Goal: Task Accomplishment & Management: Manage account settings

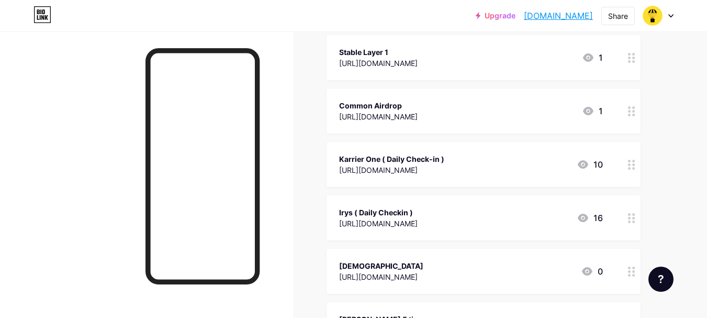
scroll to position [628, 0]
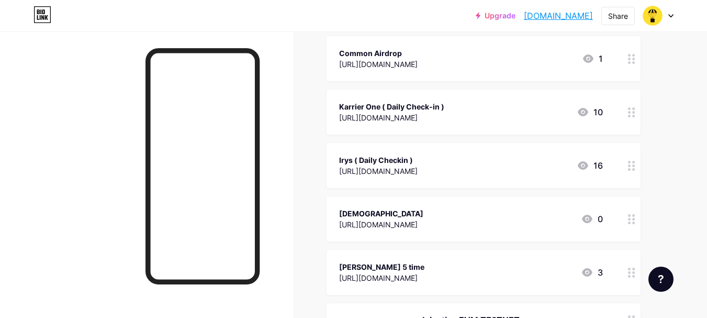
drag, startPoint x: 329, startPoint y: 201, endPoint x: 389, endPoint y: 215, distance: 61.0
click at [389, 215] on div "[DEMOGRAPHIC_DATA] [URL][DOMAIN_NAME] 0" at bounding box center [484, 218] width 314 height 45
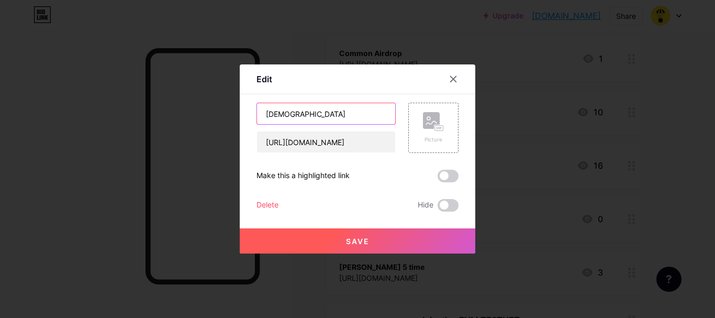
click at [287, 108] on input "[DEMOGRAPHIC_DATA]" at bounding box center [326, 113] width 138 height 21
click at [452, 81] on icon at bounding box center [454, 79] width 6 height 6
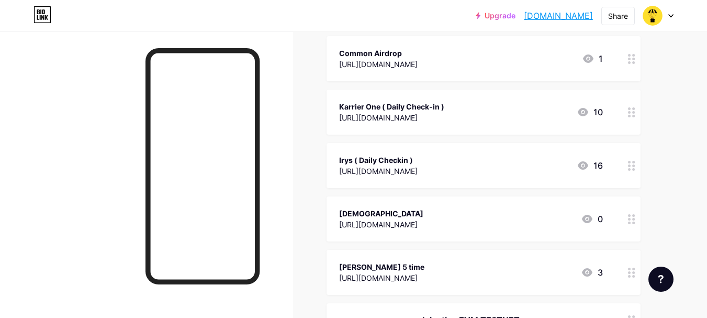
click at [375, 121] on div "[URL][DOMAIN_NAME]" at bounding box center [391, 117] width 105 height 11
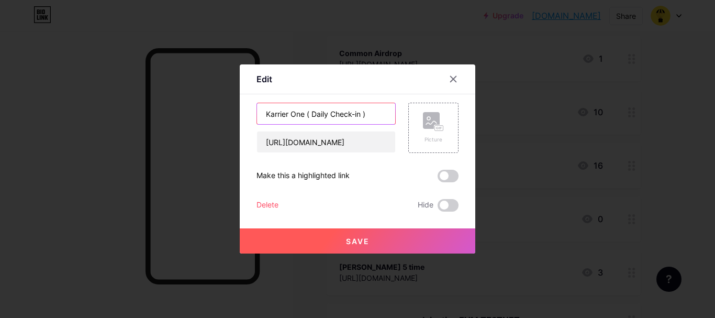
drag, startPoint x: 259, startPoint y: 114, endPoint x: 302, endPoint y: 117, distance: 43.1
click at [302, 117] on input "Karrier One ( Daily Check-in )" at bounding box center [326, 113] width 138 height 21
click at [451, 75] on icon at bounding box center [453, 79] width 8 height 8
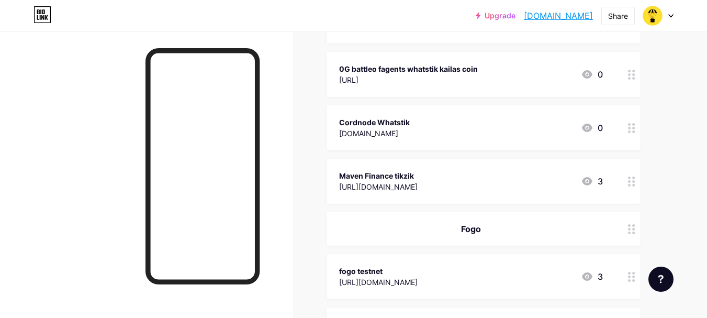
scroll to position [2042, 0]
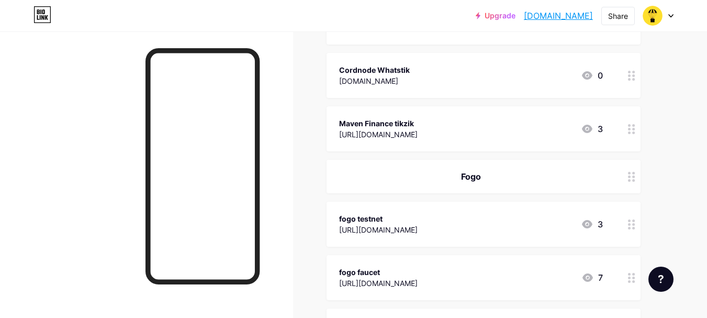
drag, startPoint x: 356, startPoint y: 218, endPoint x: 339, endPoint y: 217, distance: 16.8
click at [339, 217] on div "fogo testnet" at bounding box center [378, 218] width 79 height 11
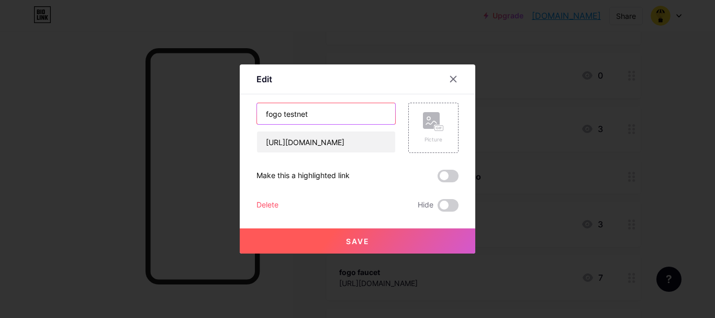
drag, startPoint x: 277, startPoint y: 113, endPoint x: 269, endPoint y: 113, distance: 7.9
click at [269, 113] on input "fogo testnet" at bounding box center [326, 113] width 138 height 21
click at [281, 114] on input "fogo testnet" at bounding box center [326, 113] width 138 height 21
drag, startPoint x: 278, startPoint y: 114, endPoint x: 262, endPoint y: 114, distance: 15.2
click at [262, 114] on input "fogo testnet" at bounding box center [326, 113] width 138 height 21
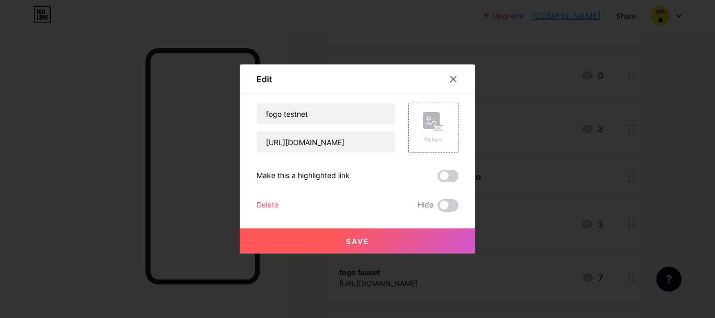
click at [497, 77] on div at bounding box center [357, 159] width 715 height 318
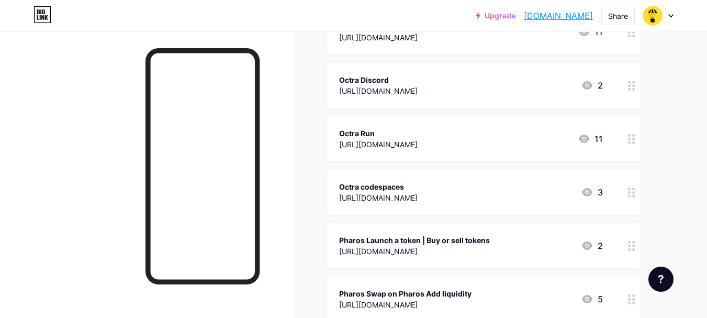
scroll to position [2775, 0]
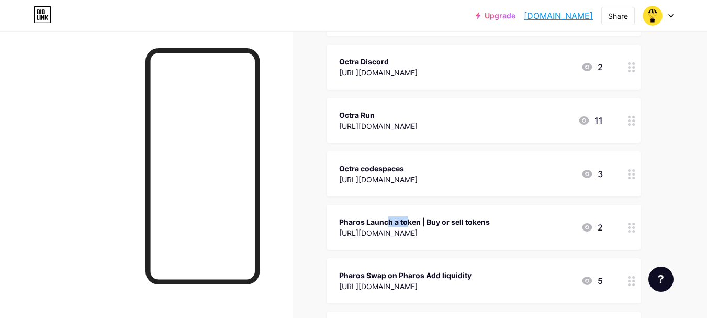
drag, startPoint x: 363, startPoint y: 220, endPoint x: 339, endPoint y: 223, distance: 24.7
click at [339, 223] on div "Pharos Launch a token | Buy or sell tokens [URL][DOMAIN_NAME] 2" at bounding box center [484, 227] width 314 height 45
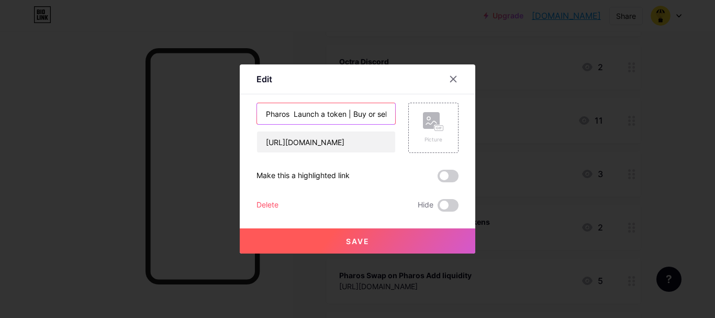
drag, startPoint x: 285, startPoint y: 115, endPoint x: 264, endPoint y: 117, distance: 21.0
click at [264, 117] on input "Pharos Launch a token | Buy or sell tokens" at bounding box center [326, 113] width 138 height 21
click at [451, 78] on icon at bounding box center [454, 79] width 6 height 6
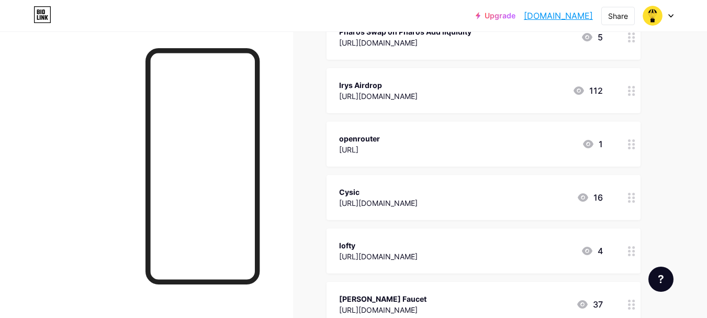
scroll to position [3037, 0]
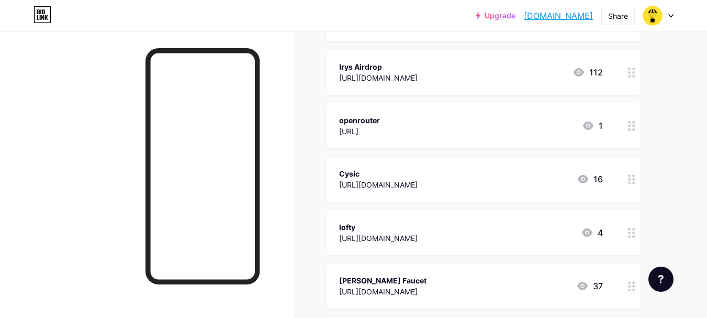
drag, startPoint x: 359, startPoint y: 172, endPoint x: 338, endPoint y: 175, distance: 20.6
click at [338, 175] on div "Cysic [URL][DOMAIN_NAME] 16" at bounding box center [484, 179] width 314 height 45
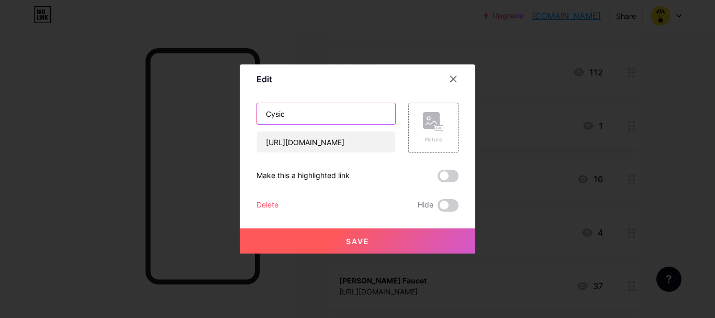
drag, startPoint x: 283, startPoint y: 114, endPoint x: 264, endPoint y: 117, distance: 19.6
click at [264, 117] on input "Cysic" at bounding box center [326, 113] width 138 height 21
click at [452, 76] on icon at bounding box center [453, 79] width 8 height 8
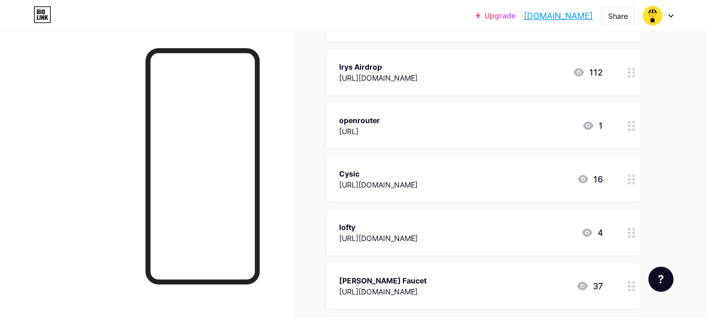
drag, startPoint x: 358, startPoint y: 227, endPoint x: 338, endPoint y: 227, distance: 19.9
click at [338, 227] on div "lofty [URL][DOMAIN_NAME] 4" at bounding box center [484, 232] width 314 height 45
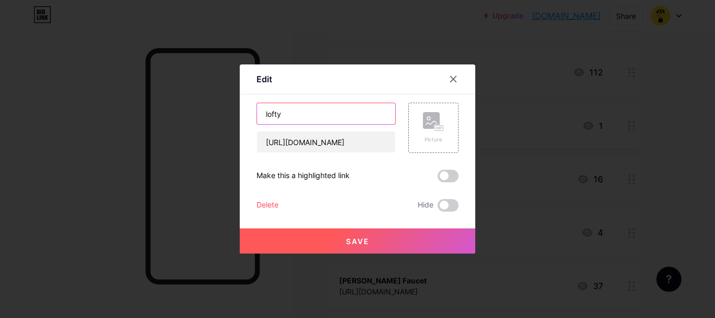
drag, startPoint x: 278, startPoint y: 114, endPoint x: 256, endPoint y: 116, distance: 22.1
click at [257, 116] on input "lofty" at bounding box center [326, 113] width 138 height 21
click at [453, 80] on icon at bounding box center [453, 79] width 8 height 8
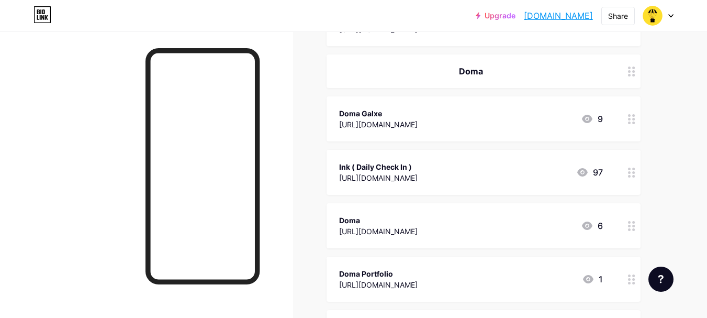
scroll to position [3718, 0]
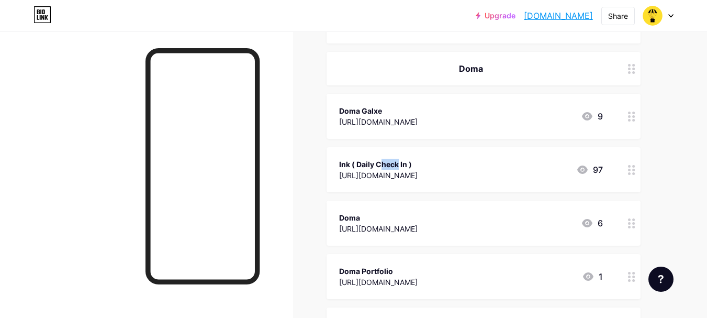
drag, startPoint x: 351, startPoint y: 162, endPoint x: 338, endPoint y: 162, distance: 13.6
click at [338, 162] on div "Ink ( Daily Check In ) [URL][DOMAIN_NAME] 97" at bounding box center [484, 169] width 314 height 45
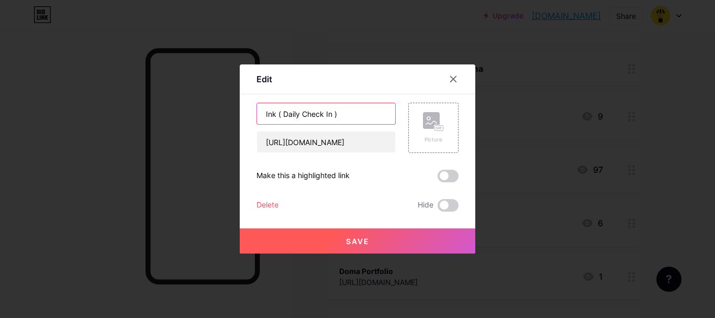
click at [269, 114] on input "Ink ( Daily Check In )" at bounding box center [326, 113] width 138 height 21
drag, startPoint x: 337, startPoint y: 114, endPoint x: 260, endPoint y: 121, distance: 76.8
click at [260, 121] on input "Ink ( Daily Check In )" at bounding box center [326, 113] width 138 height 21
click at [449, 79] on icon at bounding box center [453, 79] width 8 height 8
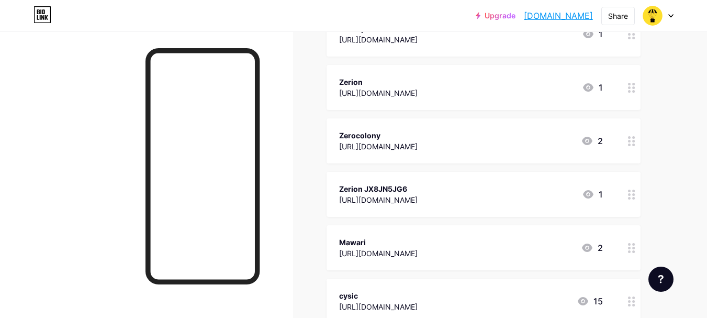
scroll to position [4608, 0]
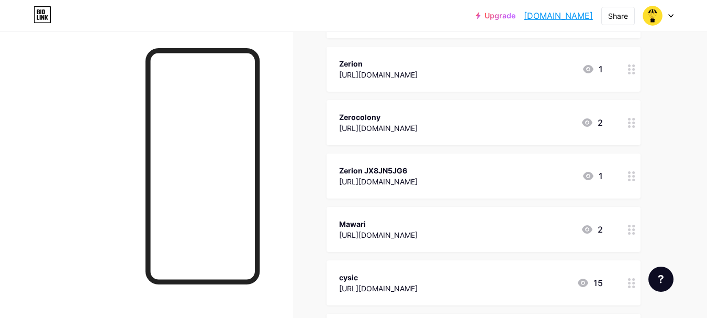
drag, startPoint x: 368, startPoint y: 221, endPoint x: 333, endPoint y: 223, distance: 34.6
click at [333, 223] on div "Mawari [URL][DOMAIN_NAME] 2" at bounding box center [484, 229] width 314 height 45
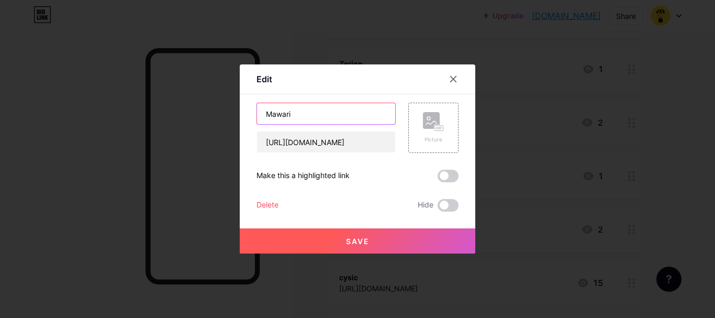
drag, startPoint x: 289, startPoint y: 112, endPoint x: 260, endPoint y: 117, distance: 29.8
click at [260, 117] on input "Mawari" at bounding box center [326, 113] width 138 height 21
click at [449, 79] on icon at bounding box center [453, 79] width 8 height 8
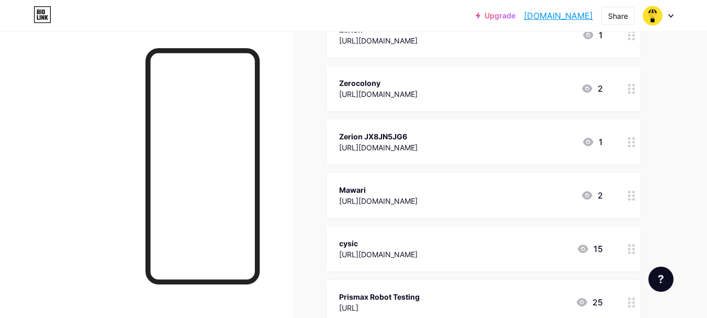
scroll to position [4660, 0]
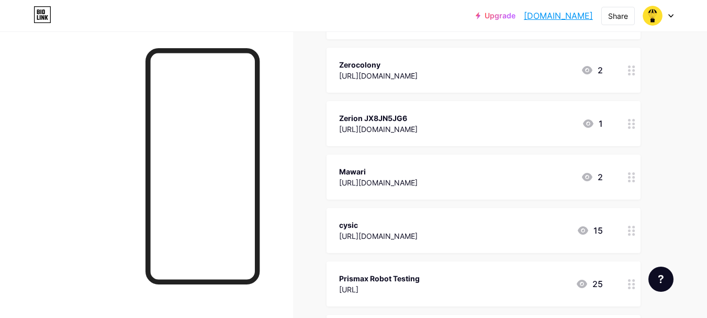
drag, startPoint x: 359, startPoint y: 223, endPoint x: 337, endPoint y: 224, distance: 22.0
click at [337, 224] on div "cysic [URL][DOMAIN_NAME] 15" at bounding box center [484, 230] width 314 height 45
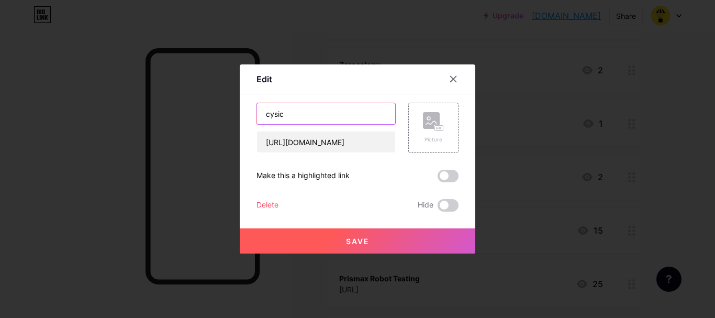
drag, startPoint x: 284, startPoint y: 114, endPoint x: 255, endPoint y: 114, distance: 29.3
click at [257, 114] on input "cysic" at bounding box center [326, 113] width 138 height 21
click at [451, 79] on icon at bounding box center [453, 79] width 8 height 8
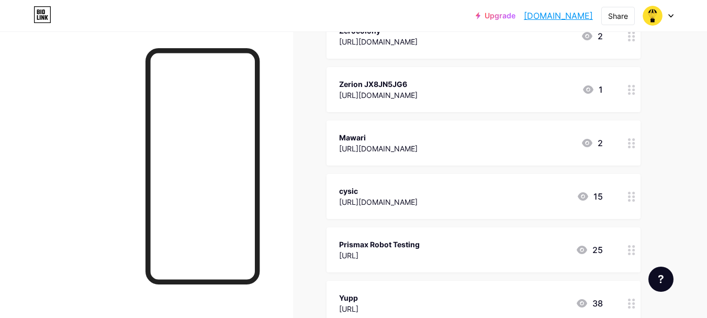
scroll to position [4713, 0]
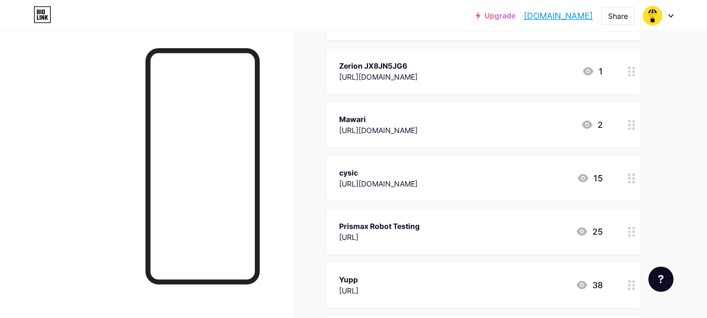
drag, startPoint x: 420, startPoint y: 224, endPoint x: 341, endPoint y: 227, distance: 78.6
click at [341, 227] on div "Prismax Robot Testing [URL] 25" at bounding box center [471, 231] width 264 height 24
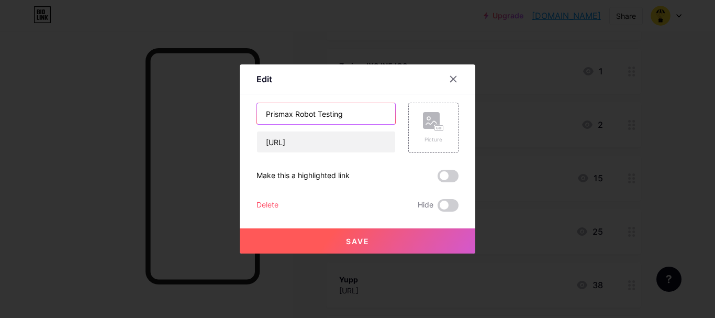
drag, startPoint x: 343, startPoint y: 115, endPoint x: 252, endPoint y: 118, distance: 91.2
click at [252, 118] on div "Edit Content YouTube Play YouTube video without leaving your page. ADD Vimeo Pl…" at bounding box center [358, 158] width 236 height 189
click at [450, 75] on icon at bounding box center [453, 79] width 8 height 8
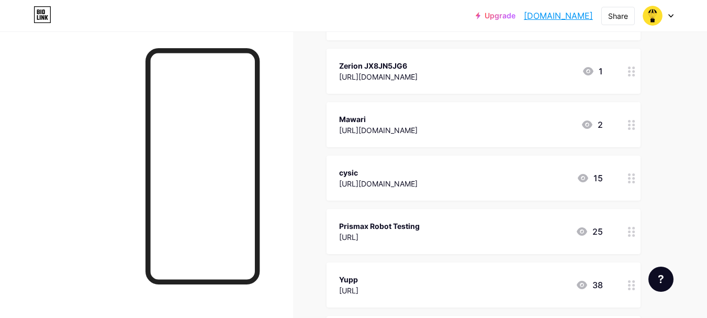
scroll to position [4765, 0]
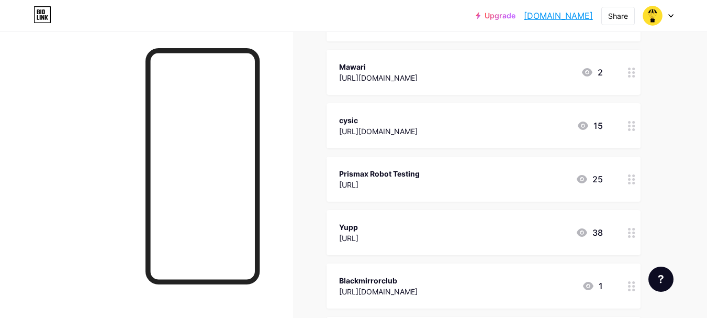
drag, startPoint x: 358, startPoint y: 225, endPoint x: 331, endPoint y: 226, distance: 26.7
click at [331, 226] on div "Yupp [URL] 38" at bounding box center [484, 232] width 314 height 45
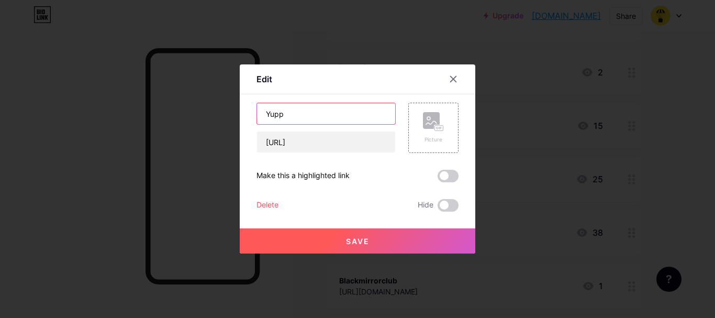
drag, startPoint x: 281, startPoint y: 115, endPoint x: 252, endPoint y: 115, distance: 28.8
click at [252, 115] on div "Edit Content YouTube Play YouTube video without leaving your page. ADD Vimeo Pl…" at bounding box center [358, 158] width 236 height 189
click at [452, 78] on icon at bounding box center [453, 79] width 8 height 8
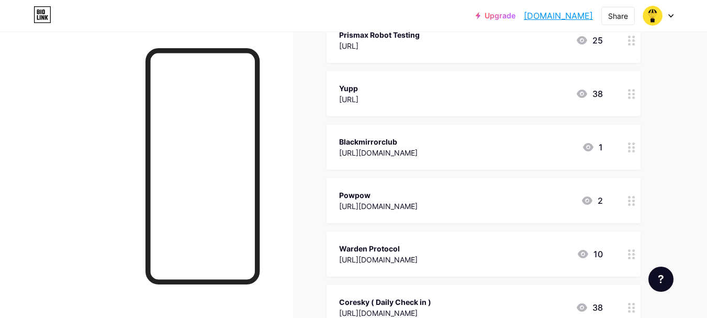
scroll to position [4922, 0]
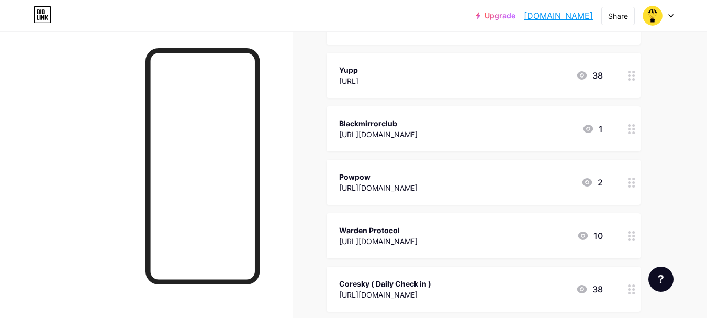
click at [394, 229] on div "Warden Protocol" at bounding box center [378, 230] width 79 height 11
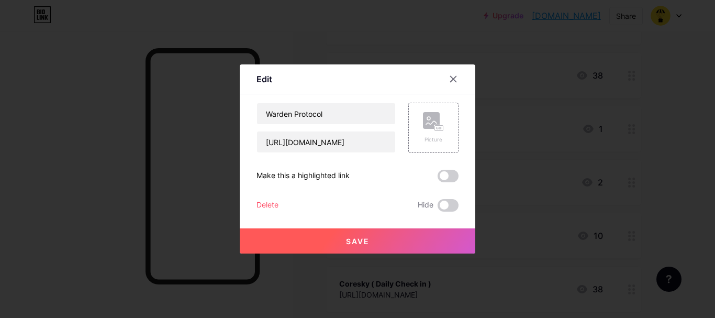
click at [394, 229] on button "Save" at bounding box center [358, 240] width 236 height 25
drag, startPoint x: 323, startPoint y: 117, endPoint x: 248, endPoint y: 115, distance: 74.9
click at [248, 115] on div "Edit Content YouTube Play YouTube video without leaving your page. ADD Vimeo Pl…" at bounding box center [358, 158] width 236 height 189
click at [287, 115] on div at bounding box center [146, 190] width 293 height 318
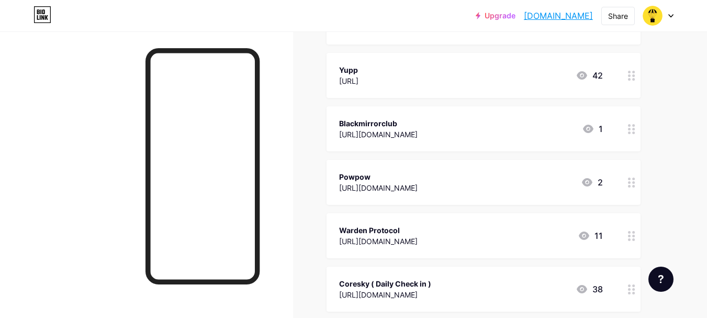
drag, startPoint x: 403, startPoint y: 227, endPoint x: 338, endPoint y: 226, distance: 64.9
click at [338, 226] on div "Warden Protocol [URL][DOMAIN_NAME] 11" at bounding box center [484, 235] width 314 height 45
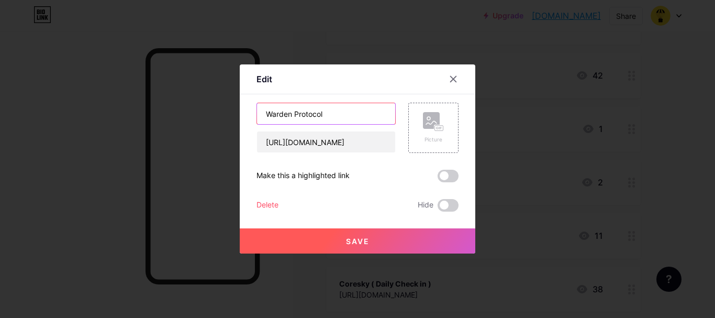
drag, startPoint x: 322, startPoint y: 114, endPoint x: 252, endPoint y: 117, distance: 69.2
click at [257, 117] on div "Warden Protocol" at bounding box center [326, 114] width 139 height 22
click at [452, 77] on icon at bounding box center [453, 79] width 8 height 8
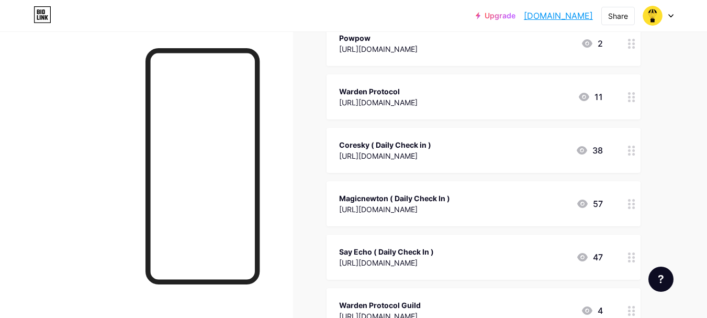
scroll to position [5079, 0]
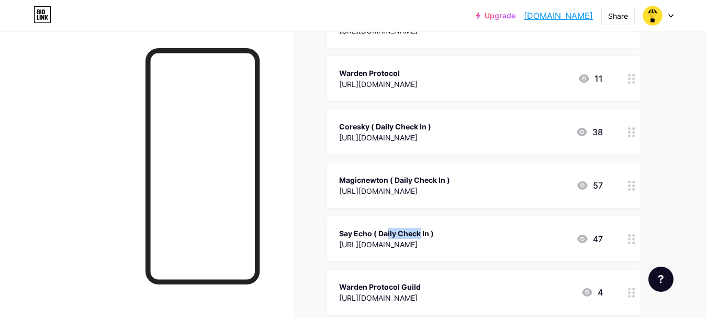
drag, startPoint x: 374, startPoint y: 230, endPoint x: 334, endPoint y: 229, distance: 40.3
click at [334, 229] on div "Say Echo ( Daily Check In ) [URL][DOMAIN_NAME] 47" at bounding box center [484, 238] width 314 height 45
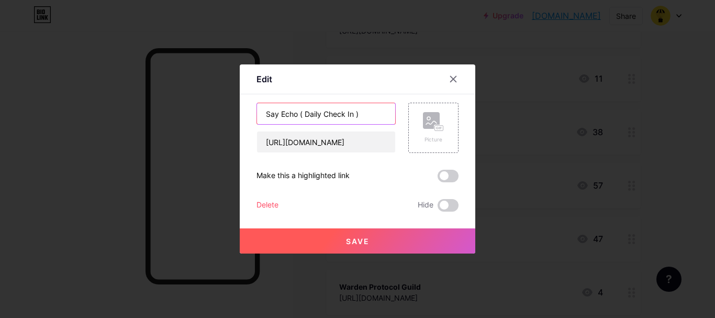
drag, startPoint x: 354, startPoint y: 113, endPoint x: 237, endPoint y: 123, distance: 117.7
click at [240, 123] on div "Edit Content YouTube Play YouTube video without leaving your page. ADD Vimeo Pl…" at bounding box center [358, 158] width 236 height 189
click at [451, 77] on icon at bounding box center [454, 79] width 6 height 6
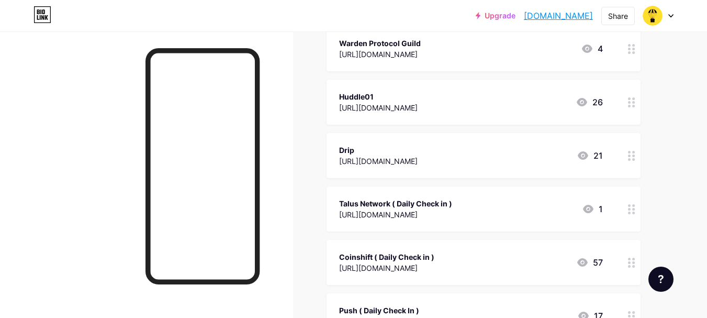
scroll to position [5341, 0]
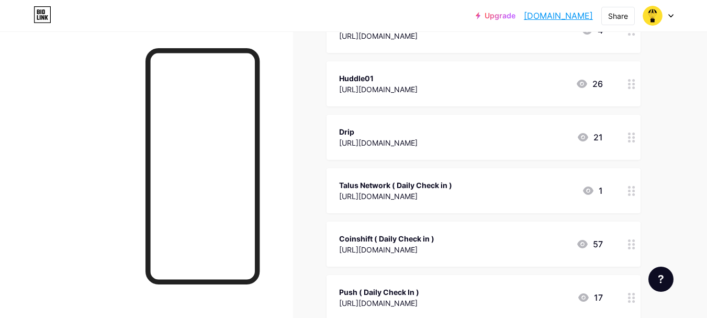
click at [435, 237] on div "Coinshift ( Daily Check in )" at bounding box center [386, 238] width 95 height 11
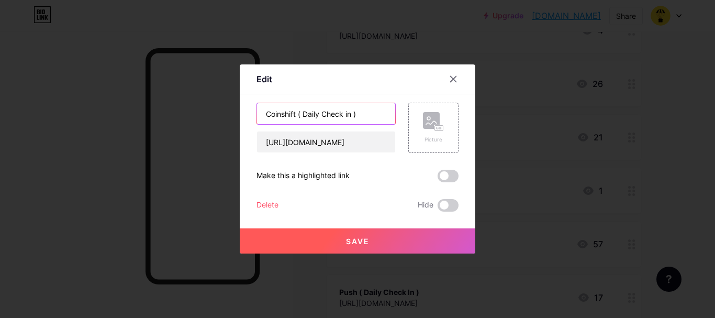
drag, startPoint x: 354, startPoint y: 112, endPoint x: 244, endPoint y: 110, distance: 110.0
click at [244, 110] on div "Edit Content YouTube Play YouTube video without leaving your page. ADD Vimeo Pl…" at bounding box center [358, 158] width 236 height 189
click at [449, 79] on icon at bounding box center [453, 79] width 8 height 8
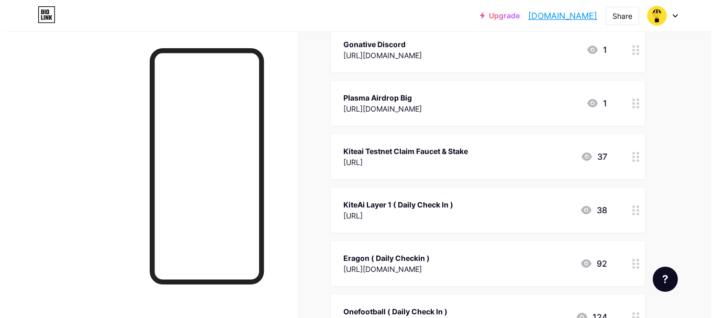
scroll to position [5969, 0]
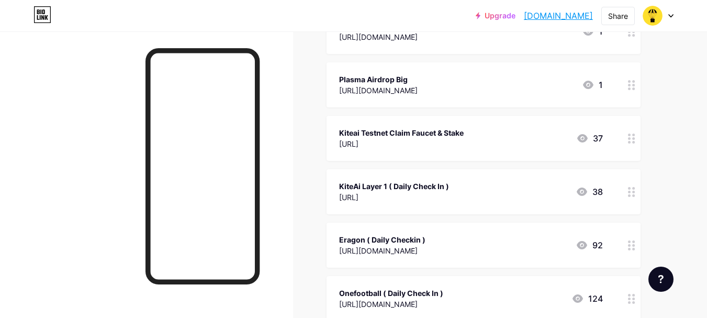
drag, startPoint x: 470, startPoint y: 129, endPoint x: 339, endPoint y: 130, distance: 131.4
click at [339, 130] on div "Kiteai Testnet Claim Faucet & Stake [URL] 37" at bounding box center [484, 138] width 314 height 45
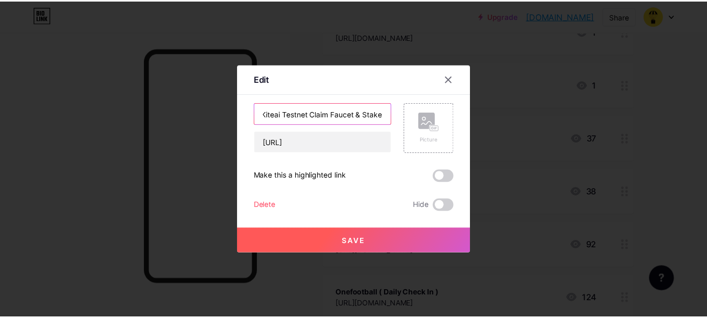
scroll to position [0, 0]
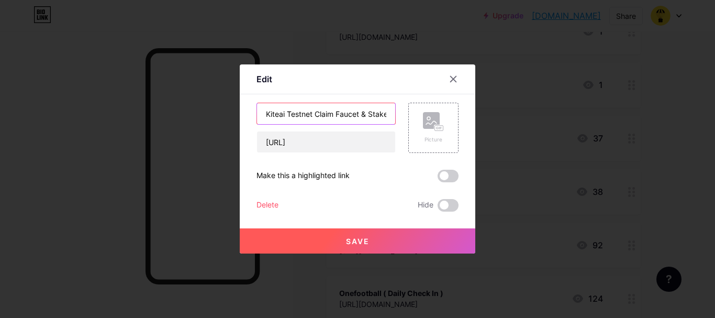
drag, startPoint x: 384, startPoint y: 114, endPoint x: 240, endPoint y: 114, distance: 144.0
click at [240, 114] on div "Edit Content YouTube Play YouTube video without leaving your page. ADD Vimeo Pl…" at bounding box center [358, 158] width 236 height 189
click at [452, 79] on icon at bounding box center [453, 79] width 8 height 8
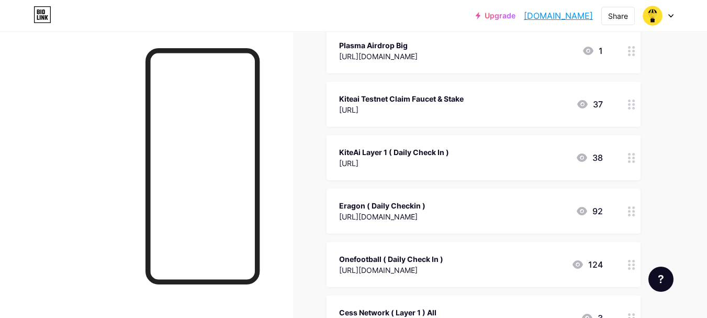
scroll to position [6022, 0]
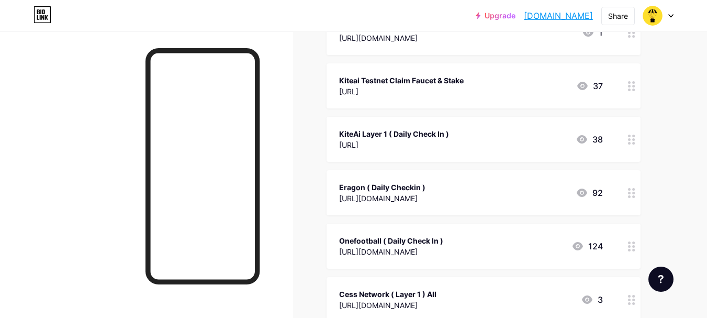
click at [420, 240] on div "Onefootball ( Daily Check In )" at bounding box center [391, 240] width 104 height 11
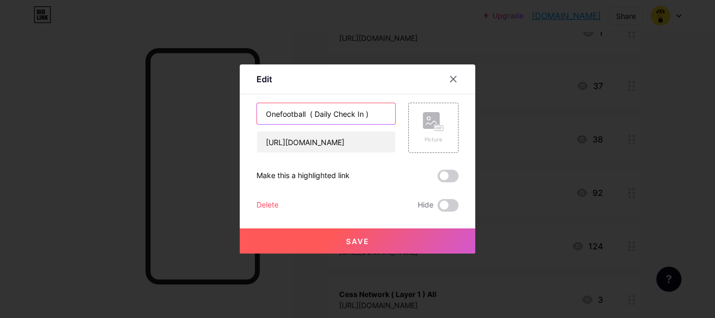
drag, startPoint x: 366, startPoint y: 115, endPoint x: 256, endPoint y: 115, distance: 110.5
click at [257, 115] on input "Onefootball ( Daily Check In )" at bounding box center [326, 113] width 138 height 21
click at [449, 77] on icon at bounding box center [453, 79] width 8 height 8
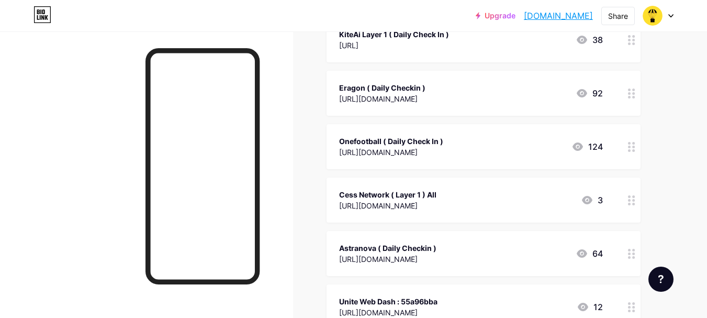
scroll to position [6179, 0]
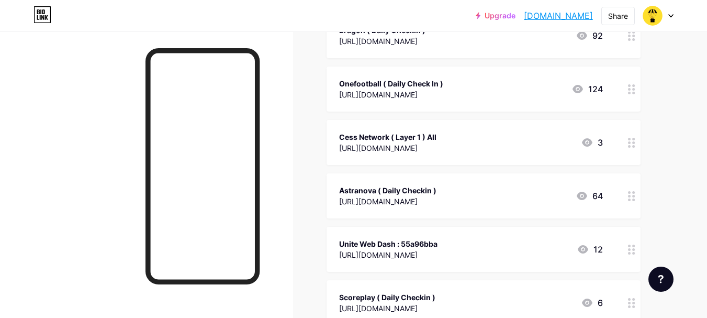
drag, startPoint x: 438, startPoint y: 187, endPoint x: 330, endPoint y: 192, distance: 108.0
click at [330, 192] on div "Astranova ( Daily Checkin ) [URL][DOMAIN_NAME] 64" at bounding box center [484, 195] width 314 height 45
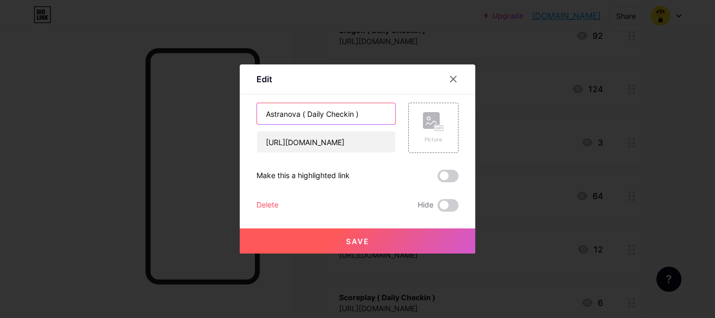
drag, startPoint x: 357, startPoint y: 114, endPoint x: 248, endPoint y: 121, distance: 109.2
click at [248, 121] on div "Edit Content YouTube Play YouTube video without leaving your page. ADD Vimeo Pl…" at bounding box center [358, 158] width 236 height 189
drag, startPoint x: 451, startPoint y: 79, endPoint x: 442, endPoint y: 83, distance: 10.1
click at [450, 79] on icon at bounding box center [453, 79] width 8 height 8
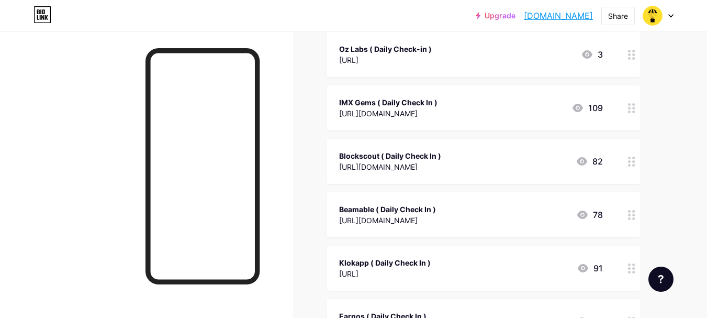
scroll to position [6598, 0]
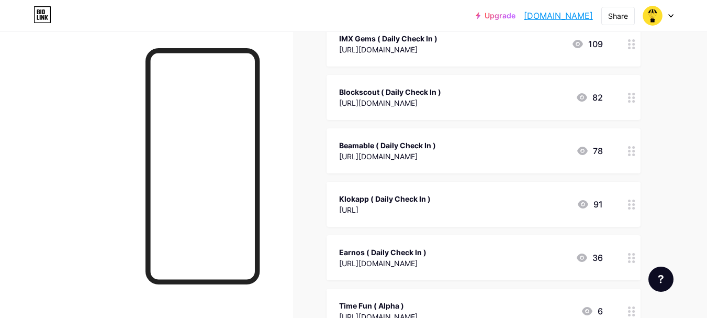
drag, startPoint x: 430, startPoint y: 196, endPoint x: 319, endPoint y: 202, distance: 110.6
copy div "Klokapp ( Daily Check In )"
click at [431, 194] on div "Klokapp ( Daily Check In )" at bounding box center [385, 198] width 92 height 11
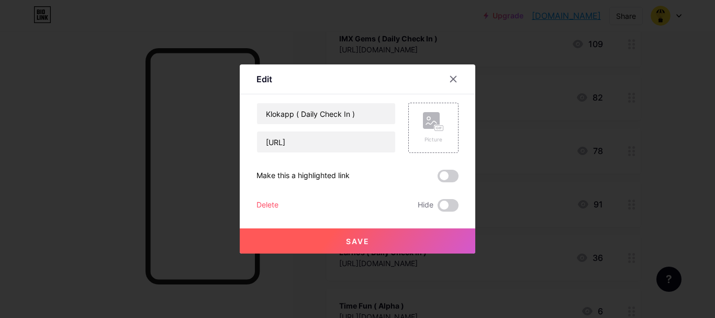
click at [553, 123] on div at bounding box center [357, 159] width 715 height 318
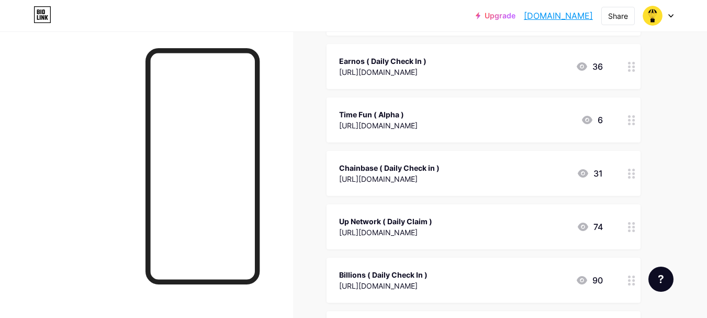
scroll to position [6807, 0]
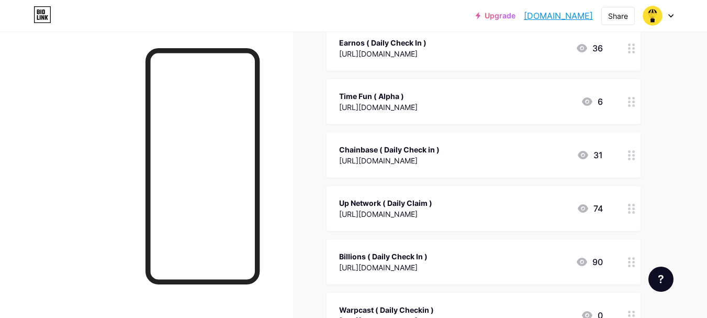
click at [426, 254] on div "Billions ( Daily Check In )" at bounding box center [383, 256] width 88 height 11
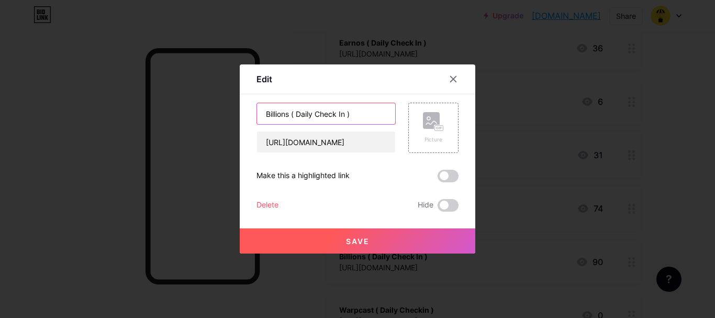
drag, startPoint x: 353, startPoint y: 113, endPoint x: 243, endPoint y: 124, distance: 110.0
click at [243, 124] on div "Edit Content YouTube Play YouTube video without leaving your page. ADD Vimeo Pl…" at bounding box center [358, 158] width 236 height 189
click at [451, 81] on icon at bounding box center [454, 79] width 6 height 6
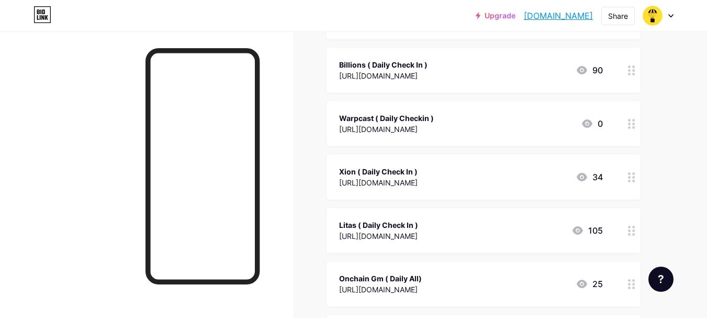
scroll to position [7017, 0]
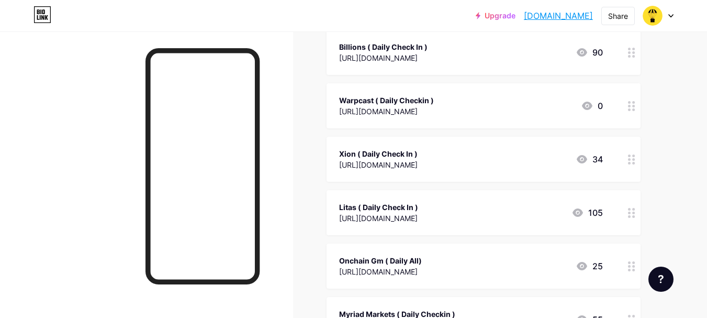
click at [414, 207] on div "Litas ( Daily Check In )" at bounding box center [378, 207] width 79 height 11
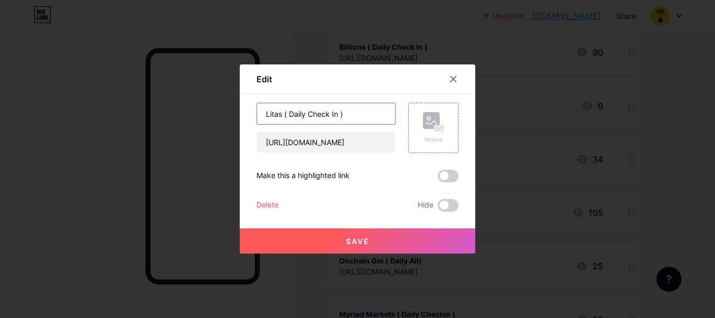
drag, startPoint x: 343, startPoint y: 114, endPoint x: 254, endPoint y: 121, distance: 89.3
click at [257, 121] on input "Litas ( Daily Check In )" at bounding box center [326, 113] width 138 height 21
click at [450, 82] on icon at bounding box center [453, 79] width 8 height 8
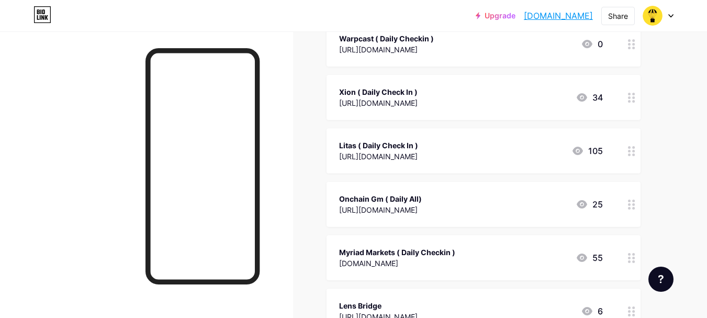
scroll to position [7121, 0]
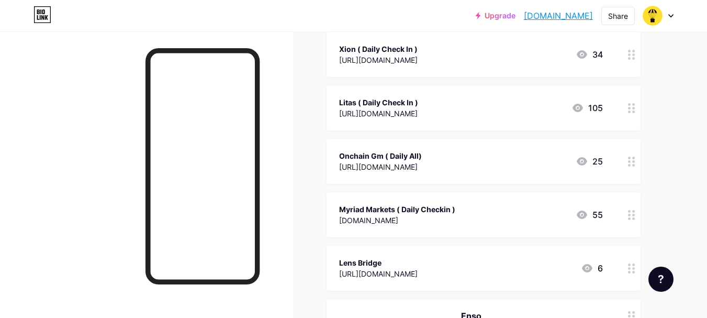
drag, startPoint x: 425, startPoint y: 157, endPoint x: 333, endPoint y: 160, distance: 92.2
click at [333, 160] on div "Onchain Gm ( Daily All) [URL][DOMAIN_NAME] 25" at bounding box center [484, 161] width 314 height 45
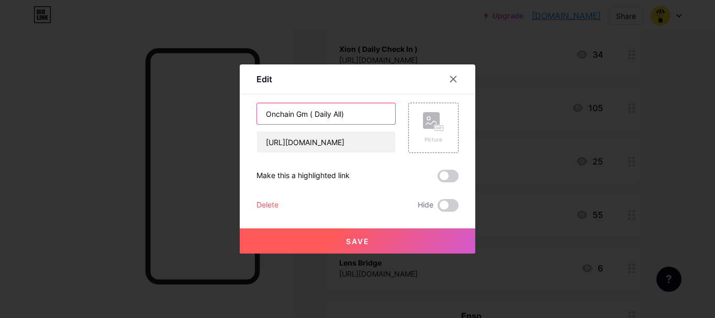
drag, startPoint x: 343, startPoint y: 115, endPoint x: 245, endPoint y: 118, distance: 98.5
click at [245, 118] on div "Edit Content YouTube Play YouTube video without leaving your page. ADD Vimeo Pl…" at bounding box center [358, 158] width 236 height 189
click at [453, 79] on icon at bounding box center [453, 79] width 8 height 8
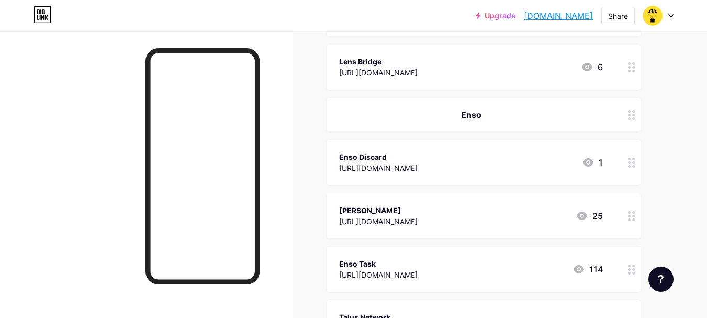
scroll to position [7331, 0]
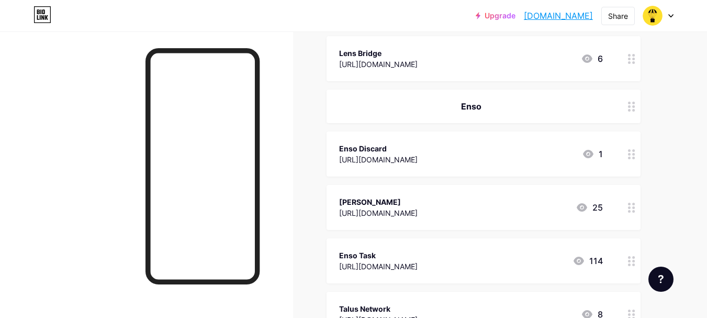
drag, startPoint x: 488, startPoint y: 103, endPoint x: 450, endPoint y: 105, distance: 38.3
click at [450, 105] on div "Enso" at bounding box center [471, 106] width 264 height 13
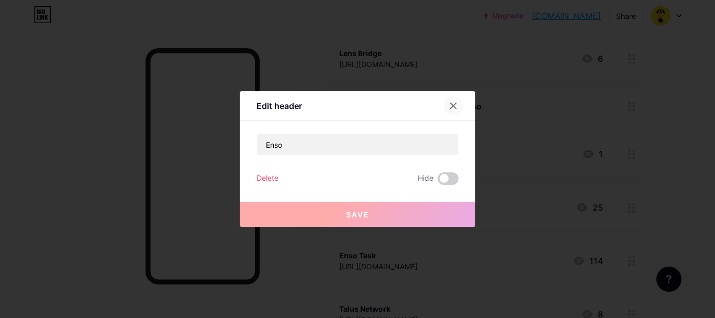
click at [449, 106] on icon at bounding box center [453, 106] width 8 height 8
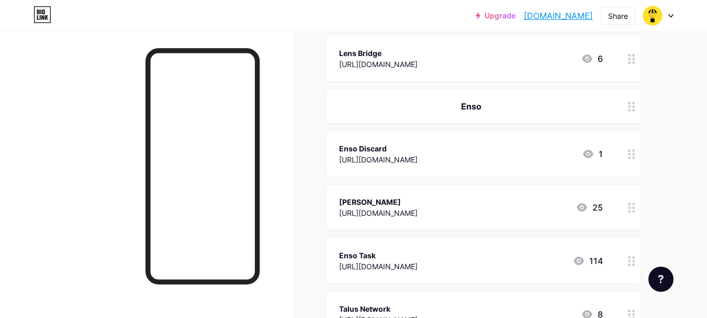
drag, startPoint x: 485, startPoint y: 106, endPoint x: 446, endPoint y: 109, distance: 39.4
click at [446, 109] on div "Enso" at bounding box center [471, 106] width 264 height 13
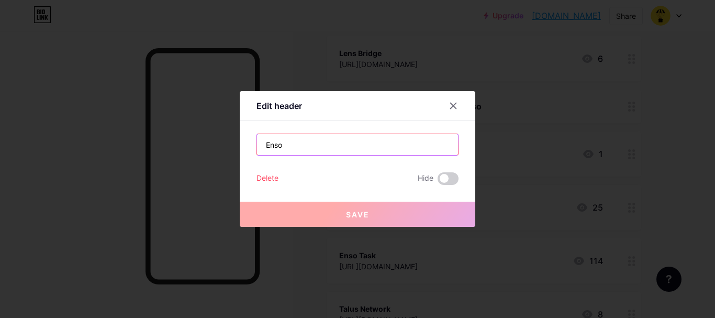
drag, startPoint x: 301, startPoint y: 148, endPoint x: 247, endPoint y: 148, distance: 54.5
click at [247, 148] on div "Edit header Enso Delete Hide Save" at bounding box center [358, 159] width 236 height 136
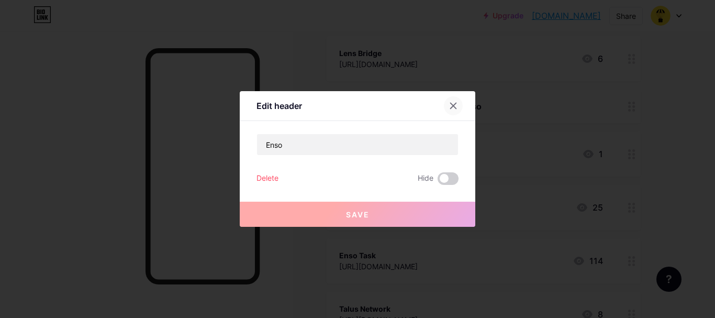
click at [450, 108] on icon at bounding box center [453, 106] width 8 height 8
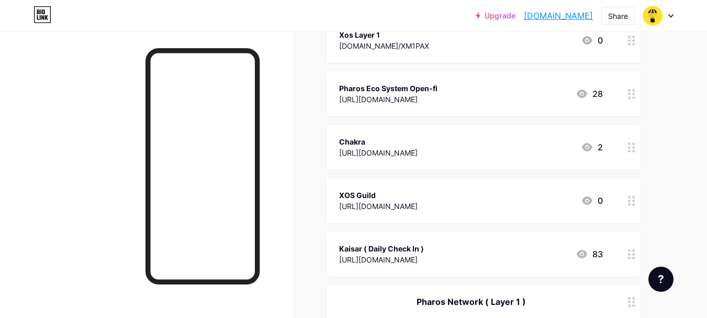
scroll to position [10473, 0]
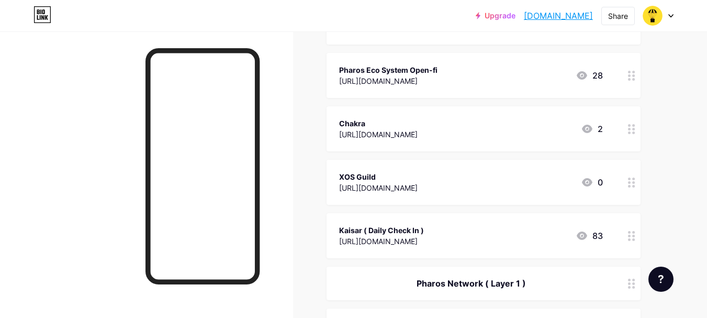
drag, startPoint x: 425, startPoint y: 229, endPoint x: 338, endPoint y: 229, distance: 86.9
click at [338, 229] on div "Kaisar ( Daily Check In ) [URL][DOMAIN_NAME] 83" at bounding box center [484, 235] width 314 height 45
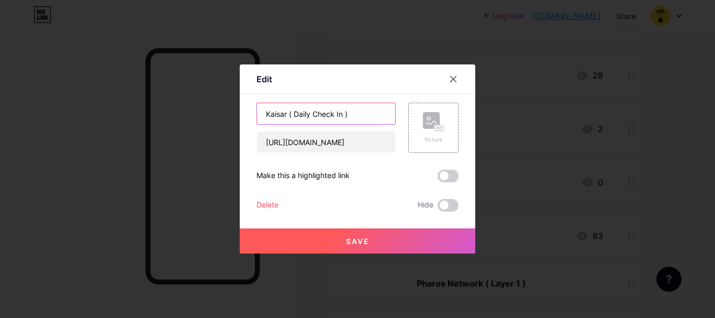
drag, startPoint x: 349, startPoint y: 116, endPoint x: 240, endPoint y: 116, distance: 109.4
click at [240, 116] on div "Edit Content YouTube Play YouTube video without leaving your page. ADD Vimeo Pl…" at bounding box center [358, 158] width 236 height 189
click at [451, 77] on icon at bounding box center [454, 79] width 6 height 6
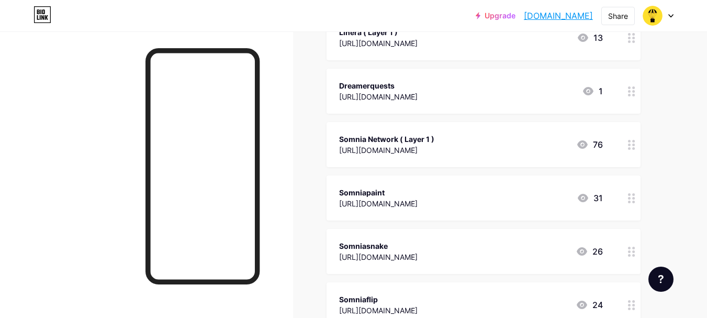
scroll to position [10944, 0]
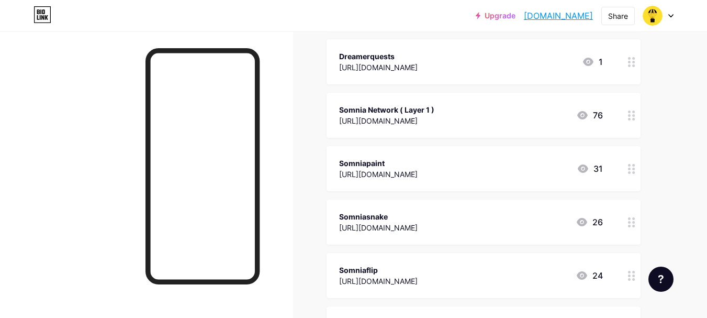
drag, startPoint x: 433, startPoint y: 107, endPoint x: 328, endPoint y: 107, distance: 104.2
click at [328, 107] on div "Somnia Network ( Layer 1 ) [URL][DOMAIN_NAME] 76" at bounding box center [484, 115] width 314 height 45
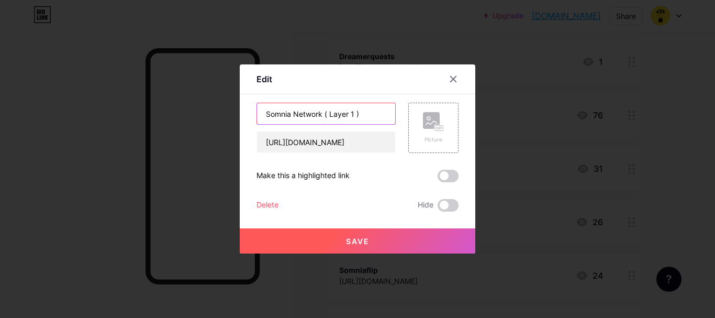
drag, startPoint x: 356, startPoint y: 115, endPoint x: 261, endPoint y: 114, distance: 94.3
click at [261, 114] on input "Somnia Network ( Layer 1 )" at bounding box center [326, 113] width 138 height 21
click at [452, 81] on icon at bounding box center [453, 79] width 8 height 8
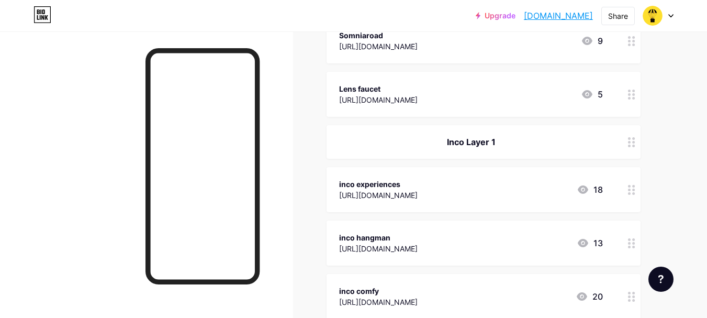
scroll to position [11258, 0]
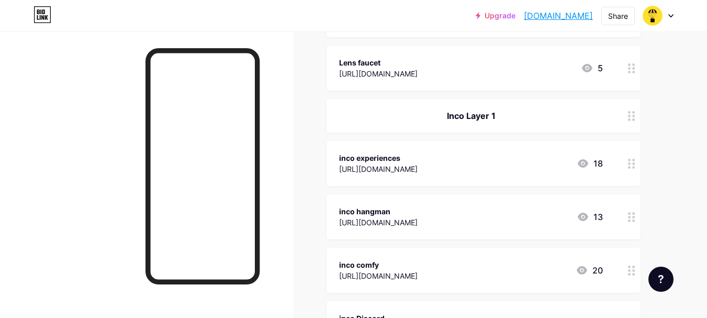
drag, startPoint x: 496, startPoint y: 113, endPoint x: 435, endPoint y: 113, distance: 61.8
click at [435, 113] on div "Inco Layer 1" at bounding box center [471, 115] width 264 height 13
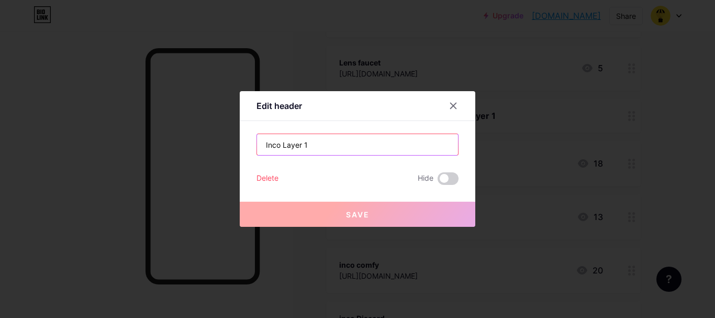
drag, startPoint x: 308, startPoint y: 143, endPoint x: 247, endPoint y: 149, distance: 62.1
click at [247, 149] on div "Edit header Inco Layer 1 Delete Hide Save" at bounding box center [358, 159] width 236 height 136
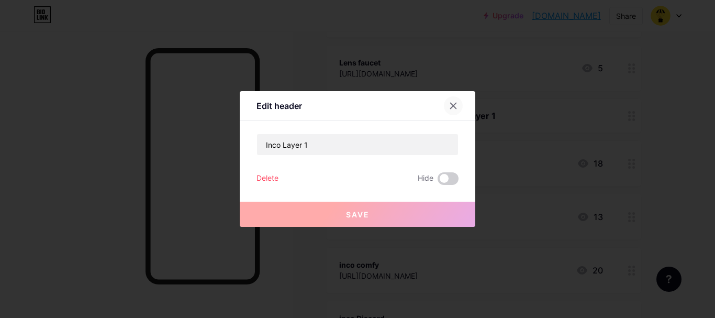
click at [449, 104] on icon at bounding box center [453, 106] width 8 height 8
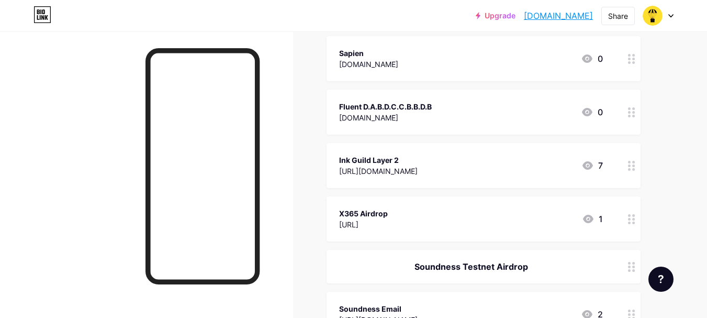
scroll to position [13510, 0]
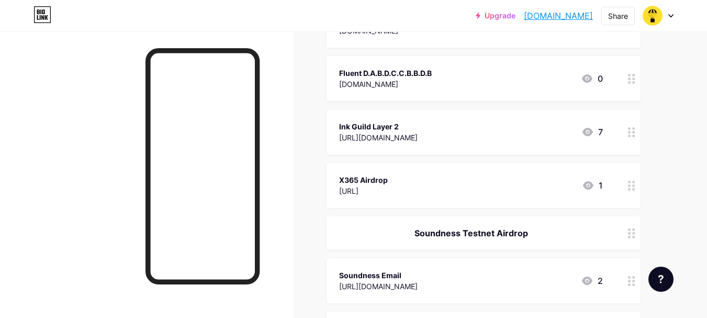
click at [381, 178] on div "X365 Airdrop" at bounding box center [363, 179] width 49 height 11
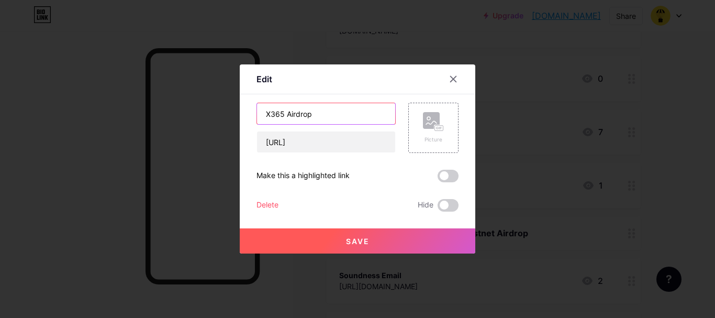
drag, startPoint x: 312, startPoint y: 115, endPoint x: 252, endPoint y: 121, distance: 60.0
click at [252, 121] on div "Edit Content YouTube Play YouTube video without leaving your page. ADD Vimeo Pl…" at bounding box center [358, 158] width 236 height 189
click at [452, 76] on icon at bounding box center [454, 79] width 6 height 6
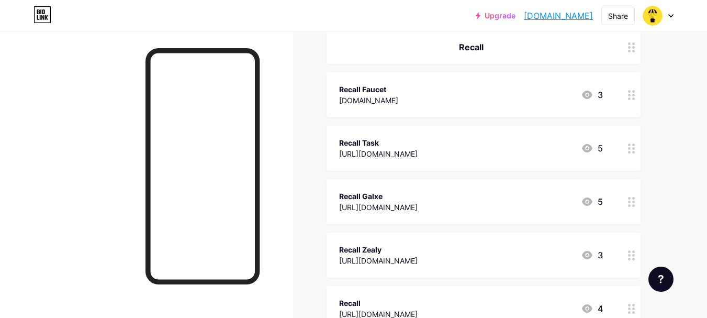
scroll to position [14923, 0]
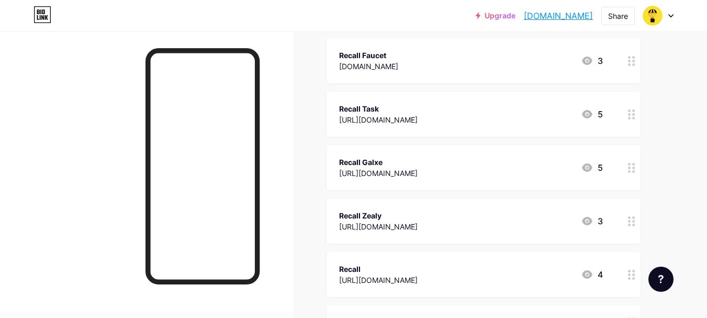
click at [366, 56] on div "Recall Faucet" at bounding box center [368, 55] width 59 height 11
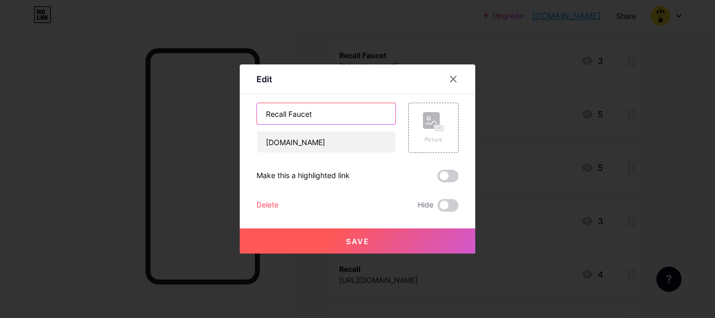
drag, startPoint x: 311, startPoint y: 115, endPoint x: 251, endPoint y: 119, distance: 59.8
click at [251, 119] on div "Edit Content YouTube Play YouTube video without leaving your page. ADD Vimeo Pl…" at bounding box center [358, 158] width 236 height 189
click at [449, 80] on icon at bounding box center [453, 79] width 8 height 8
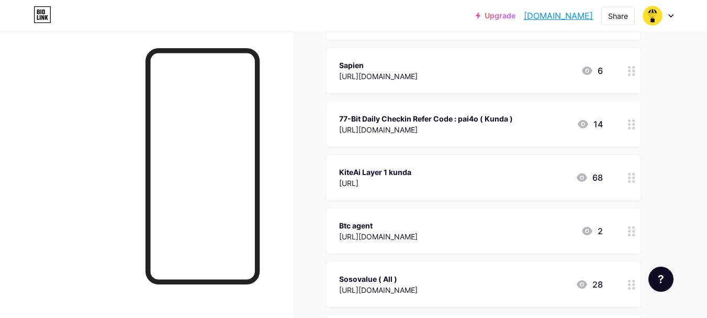
scroll to position [16180, 0]
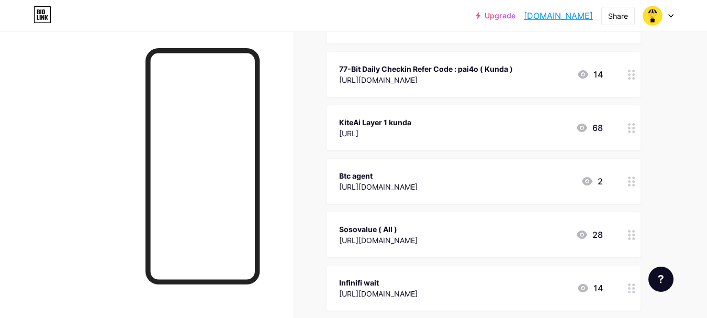
click at [389, 227] on div "Sosovalue ( All )" at bounding box center [378, 229] width 79 height 11
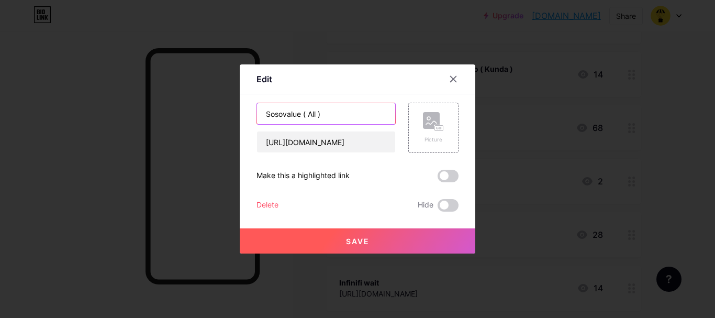
drag, startPoint x: 326, startPoint y: 116, endPoint x: 250, endPoint y: 116, distance: 75.4
click at [250, 116] on div "Edit Content YouTube Play YouTube video without leaving your page. ADD Vimeo Pl…" at bounding box center [358, 158] width 236 height 189
click at [450, 77] on icon at bounding box center [453, 79] width 8 height 8
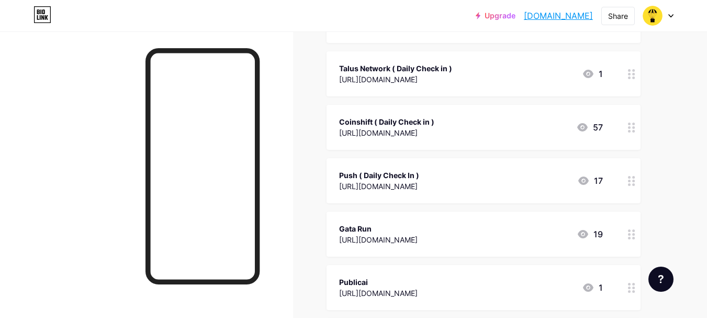
scroll to position [5498, 0]
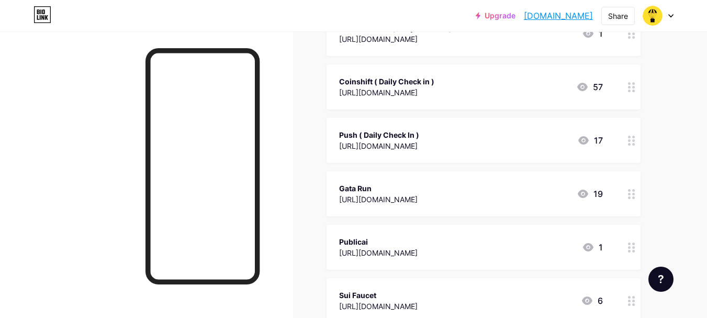
click at [371, 187] on div "Gata Run" at bounding box center [378, 188] width 79 height 11
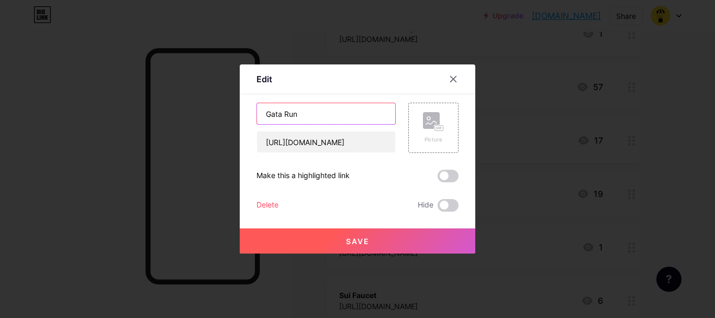
drag, startPoint x: 301, startPoint y: 115, endPoint x: 257, endPoint y: 115, distance: 44.0
click at [257, 115] on input "Gata Run" at bounding box center [326, 113] width 138 height 21
click at [451, 79] on icon at bounding box center [454, 79] width 6 height 6
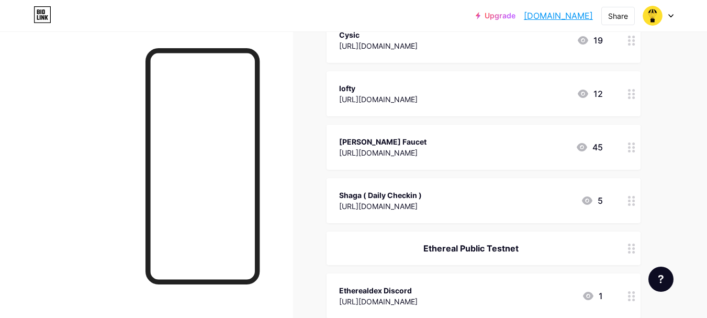
scroll to position [3194, 0]
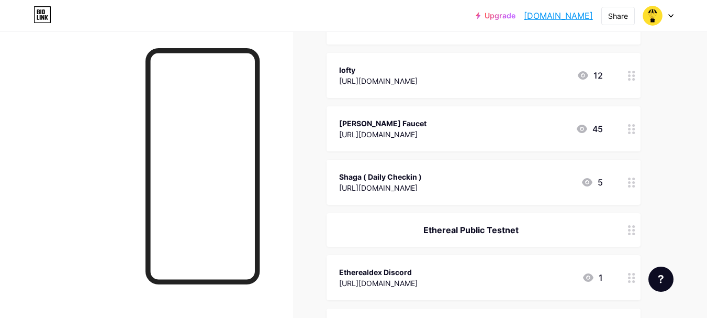
drag, startPoint x: 421, startPoint y: 174, endPoint x: 325, endPoint y: 172, distance: 96.4
copy div "Shaga ( Daily Checkin )"
click at [483, 141] on div "[PERSON_NAME] Faucet [URL][DOMAIN_NAME] 45" at bounding box center [484, 128] width 314 height 45
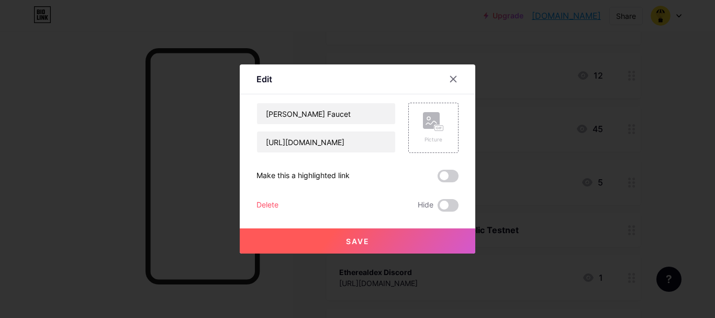
click at [551, 92] on div at bounding box center [357, 159] width 715 height 318
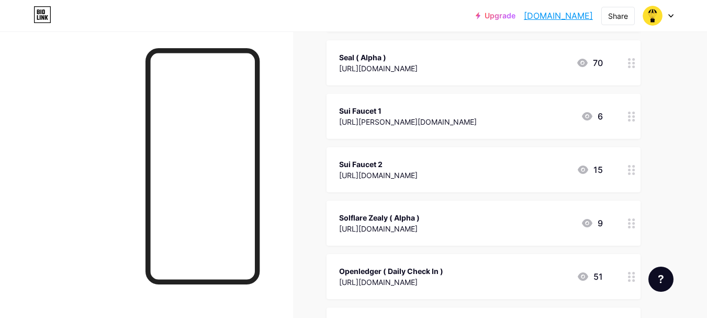
scroll to position [12096, 0]
drag, startPoint x: 381, startPoint y: 268, endPoint x: 336, endPoint y: 268, distance: 45.6
click at [336, 268] on div "Openledger ( Daily Check In ) [URL][DOMAIN_NAME] 51" at bounding box center [484, 275] width 314 height 45
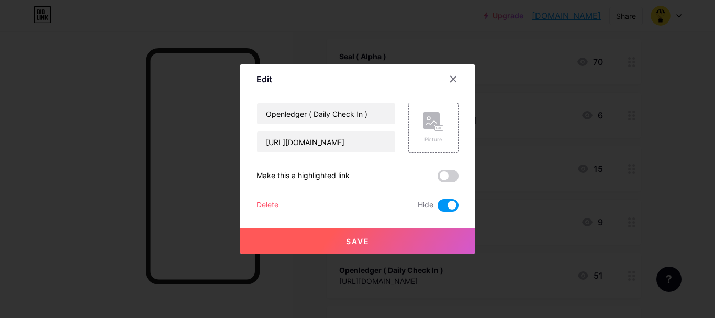
drag, startPoint x: 353, startPoint y: 269, endPoint x: 306, endPoint y: 205, distance: 79.7
click at [306, 205] on div "Delete Hide" at bounding box center [358, 205] width 202 height 13
drag, startPoint x: 363, startPoint y: 116, endPoint x: 257, endPoint y: 119, distance: 106.9
click at [257, 119] on input "Openledger ( Daily Check In )" at bounding box center [326, 113] width 138 height 21
click at [452, 77] on icon at bounding box center [454, 79] width 6 height 6
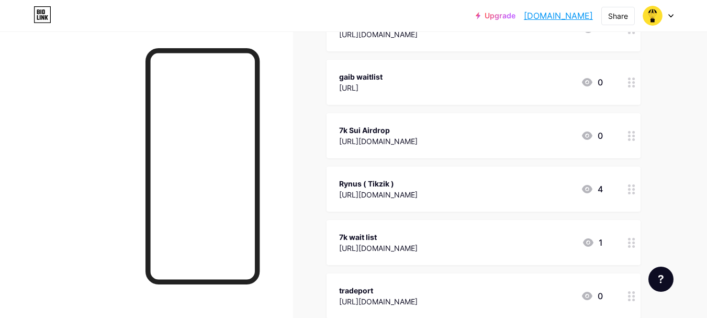
scroll to position [14504, 0]
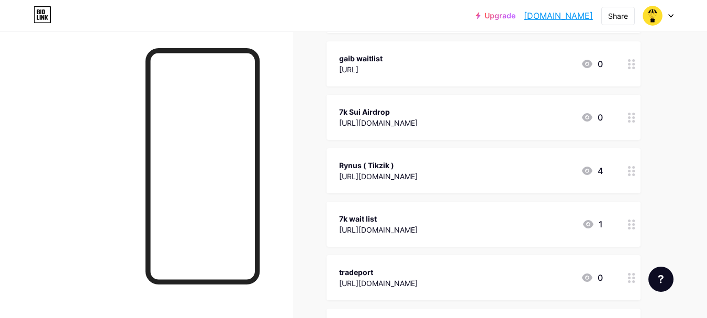
click at [364, 162] on div "Rynus ( Tikzik )" at bounding box center [378, 165] width 79 height 11
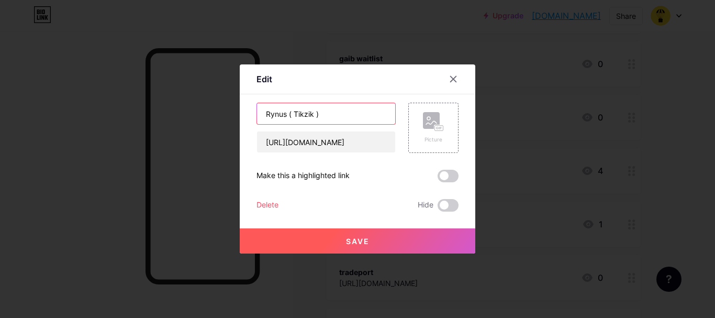
drag, startPoint x: 284, startPoint y: 114, endPoint x: 254, endPoint y: 114, distance: 30.4
click at [257, 114] on input "Rynus ( Tikzik )" at bounding box center [326, 113] width 138 height 21
drag, startPoint x: 269, startPoint y: 115, endPoint x: 530, endPoint y: 116, distance: 261.8
click at [530, 116] on div at bounding box center [357, 159] width 715 height 318
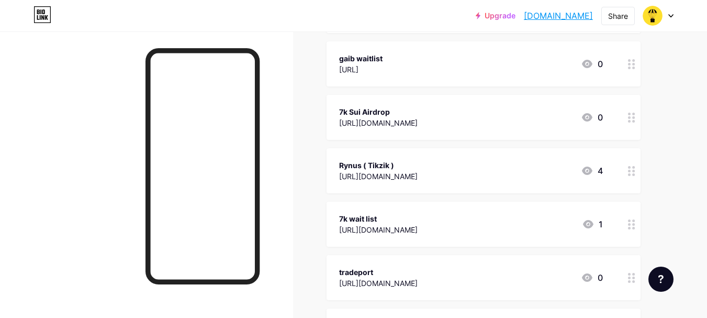
click at [395, 162] on div "Rynus ( Tikzik )" at bounding box center [378, 165] width 79 height 11
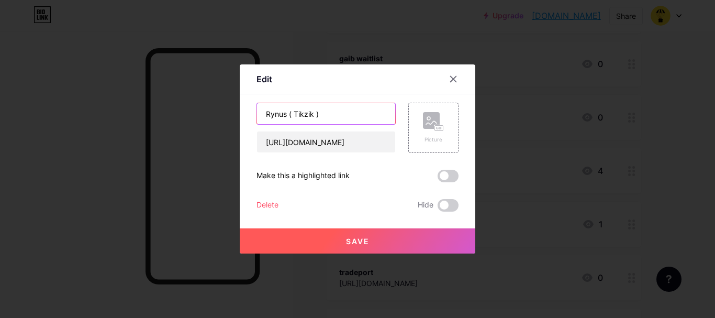
drag, startPoint x: 326, startPoint y: 115, endPoint x: 237, endPoint y: 117, distance: 89.0
click at [240, 117] on div "Edit Content YouTube Play YouTube video without leaving your page. ADD Vimeo Pl…" at bounding box center [358, 158] width 236 height 189
click at [450, 75] on icon at bounding box center [453, 79] width 8 height 8
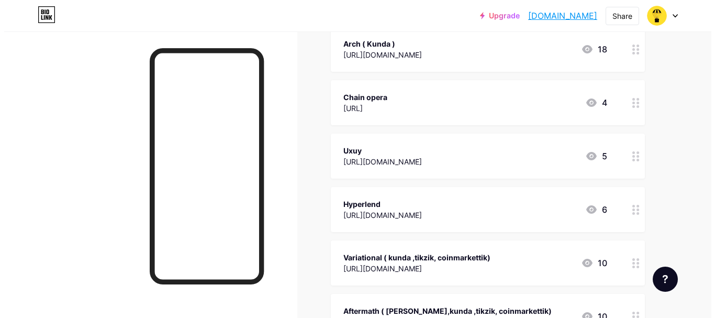
scroll to position [17123, 0]
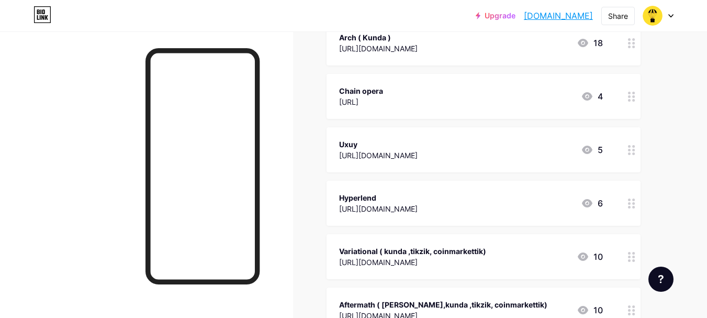
click at [380, 197] on div "Hyperlend" at bounding box center [378, 197] width 79 height 11
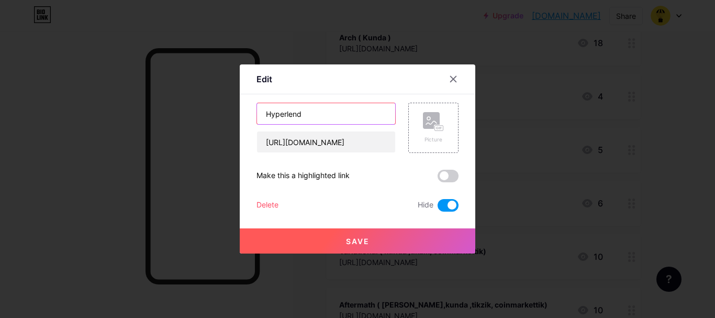
drag, startPoint x: 305, startPoint y: 116, endPoint x: 258, endPoint y: 112, distance: 47.3
click at [258, 112] on input "Hyperlend" at bounding box center [326, 113] width 138 height 21
click at [451, 79] on icon at bounding box center [453, 79] width 8 height 8
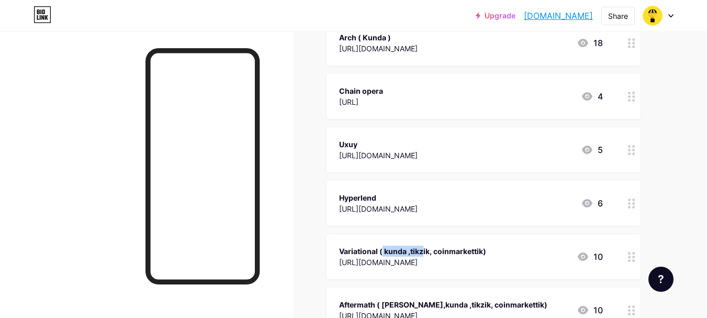
drag, startPoint x: 379, startPoint y: 249, endPoint x: 335, endPoint y: 243, distance: 44.9
click at [335, 243] on div "Variational ( kunda ,tikzik, coinmarkettik) [URL][DOMAIN_NAME] 10" at bounding box center [484, 256] width 314 height 45
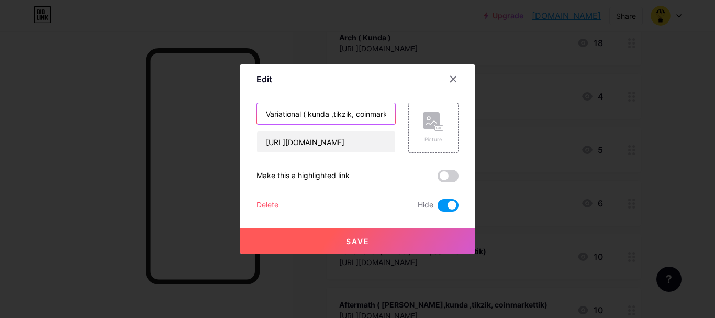
drag, startPoint x: 300, startPoint y: 113, endPoint x: 251, endPoint y: 113, distance: 48.7
click at [251, 113] on div "Edit Content YouTube Play YouTube video without leaving your page. ADD Vimeo Pl…" at bounding box center [358, 158] width 236 height 189
click at [374, 124] on div "Variational ( kunda ,tikzik, coinmarkettik)" at bounding box center [326, 114] width 139 height 22
drag, startPoint x: 384, startPoint y: 113, endPoint x: 253, endPoint y: 113, distance: 130.4
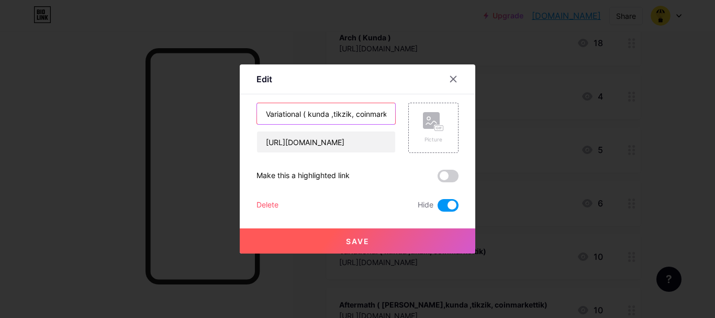
click at [257, 113] on input "Variational ( kunda ,tikzik, coinmarkettik)" at bounding box center [326, 113] width 138 height 21
click at [335, 115] on input "Variational ( kunda ,tikzik, coinmarkettik)" at bounding box center [326, 113] width 138 height 21
drag, startPoint x: 335, startPoint y: 114, endPoint x: 564, endPoint y: 159, distance: 233.1
click at [564, 159] on div at bounding box center [357, 159] width 715 height 318
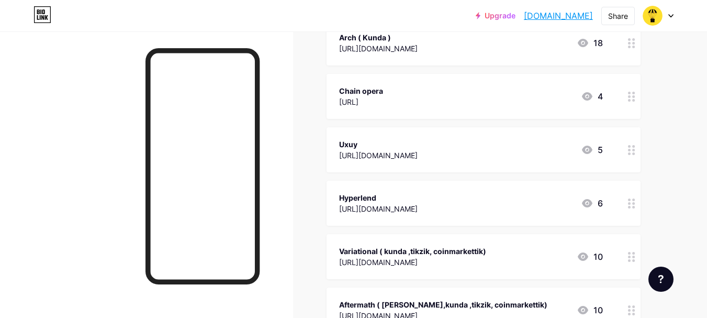
click at [483, 248] on div "Variational ( kunda ,tikzik, coinmarkettik)" at bounding box center [412, 251] width 147 height 11
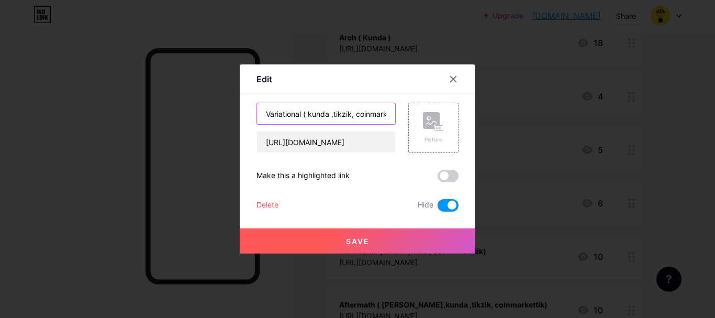
drag, startPoint x: 385, startPoint y: 114, endPoint x: 253, endPoint y: 113, distance: 132.0
click at [257, 113] on input "Variational ( kunda ,tikzik, coinmarkettik)" at bounding box center [326, 113] width 138 height 21
click at [454, 79] on div at bounding box center [453, 79] width 19 height 19
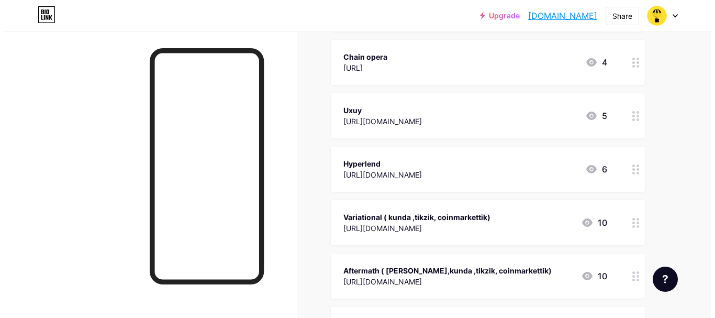
scroll to position [17175, 0]
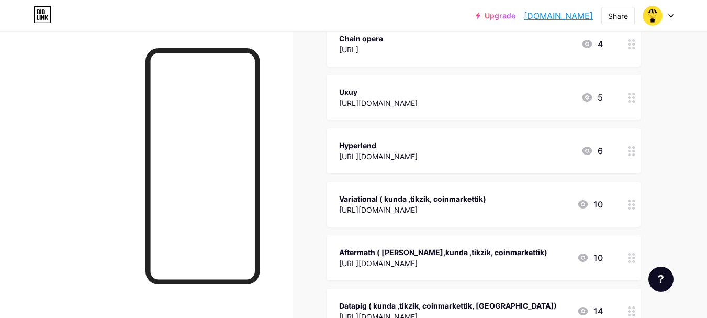
drag, startPoint x: 511, startPoint y: 250, endPoint x: 328, endPoint y: 250, distance: 182.2
click at [328, 250] on div "Aftermath ( [PERSON_NAME],kunda ,tikzik, coinmarkettik) [URL][DOMAIN_NAME] 10" at bounding box center [484, 257] width 314 height 45
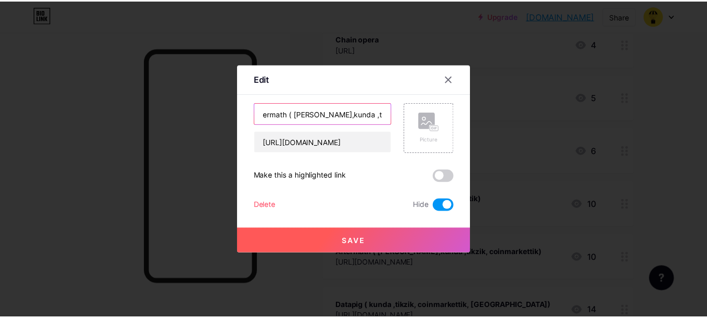
scroll to position [0, 0]
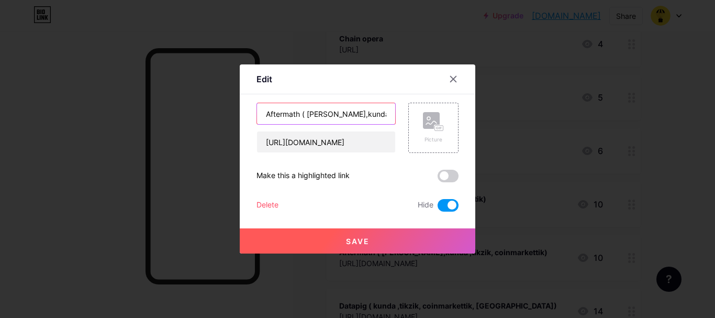
drag, startPoint x: 383, startPoint y: 113, endPoint x: 255, endPoint y: 120, distance: 128.0
click at [257, 120] on input "Aftermath ( [PERSON_NAME],kunda ,tikzik, coinmarkettik)" at bounding box center [326, 113] width 138 height 21
click at [451, 80] on icon at bounding box center [454, 79] width 6 height 6
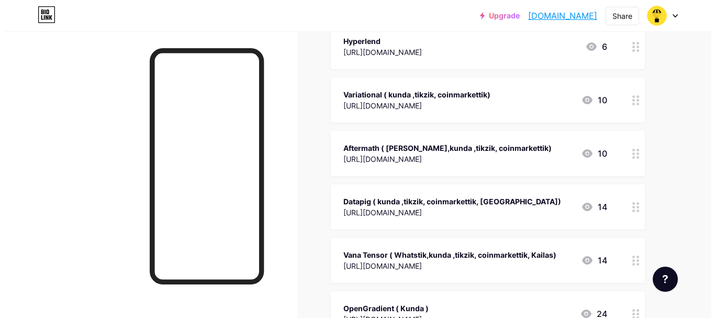
scroll to position [17280, 0]
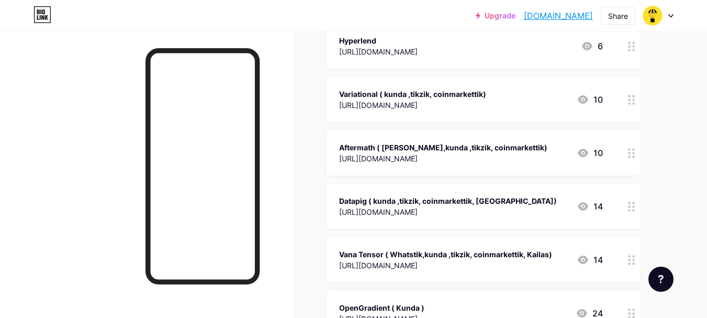
click at [499, 199] on div "Datapig ( kunda ,tikzik, coinmarkettik, [GEOGRAPHIC_DATA])" at bounding box center [448, 200] width 218 height 11
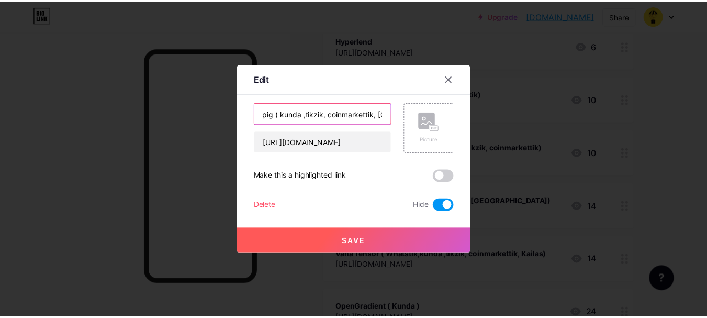
scroll to position [0, 0]
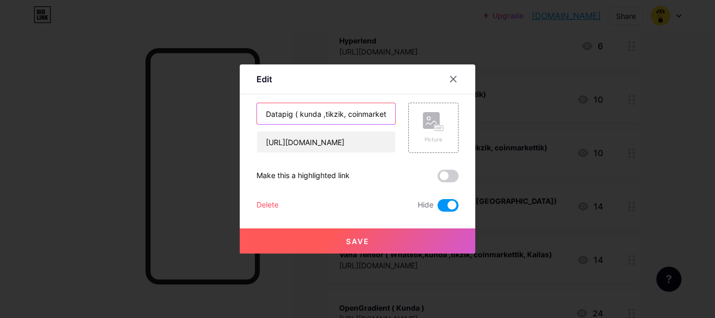
drag, startPoint x: 384, startPoint y: 115, endPoint x: 236, endPoint y: 115, distance: 147.7
click at [240, 115] on div "Edit Content YouTube Play YouTube video without leaving your page. ADD Vimeo Pl…" at bounding box center [358, 158] width 236 height 189
click at [449, 79] on icon at bounding box center [453, 79] width 8 height 8
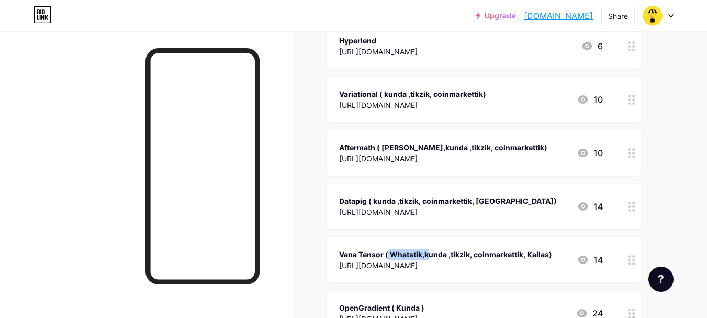
drag, startPoint x: 383, startPoint y: 251, endPoint x: 328, endPoint y: 252, distance: 55.5
click at [328, 252] on div "Vana Tensor ( Whatstik,kunda ,tikzik, coinmarkettik, Kailas) [URL][DOMAIN_NAME]…" at bounding box center [484, 259] width 314 height 45
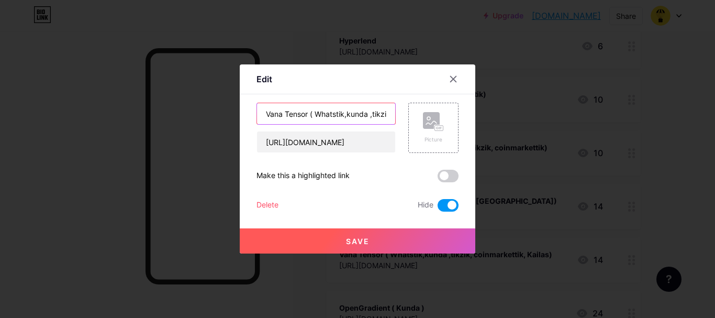
drag, startPoint x: 305, startPoint y: 114, endPoint x: 250, endPoint y: 114, distance: 55.5
click at [250, 114] on div "Edit Content YouTube Play YouTube video without leaving your page. ADD Vimeo Pl…" at bounding box center [358, 158] width 236 height 189
click at [450, 75] on icon at bounding box center [453, 79] width 8 height 8
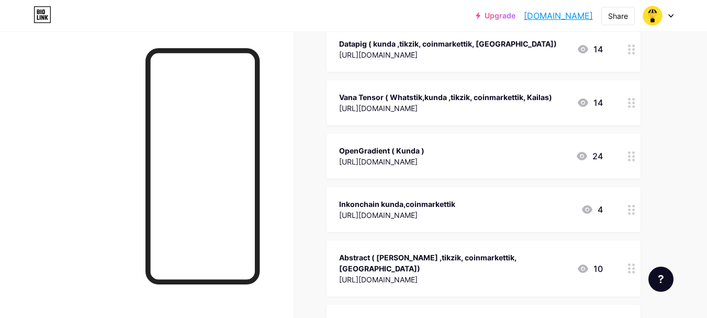
scroll to position [17489, 0]
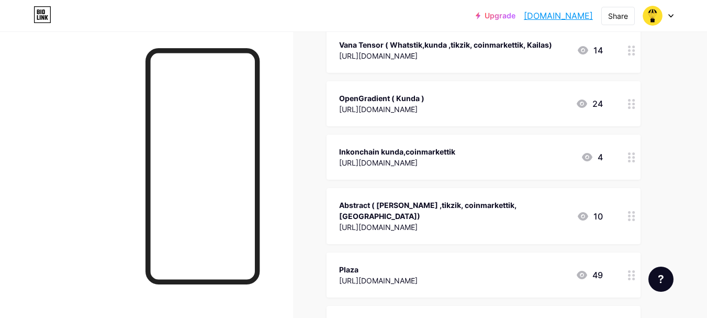
click at [369, 203] on div "Abstract ( [PERSON_NAME] ,tikzik, coinmarkettik, [GEOGRAPHIC_DATA])" at bounding box center [453, 211] width 229 height 22
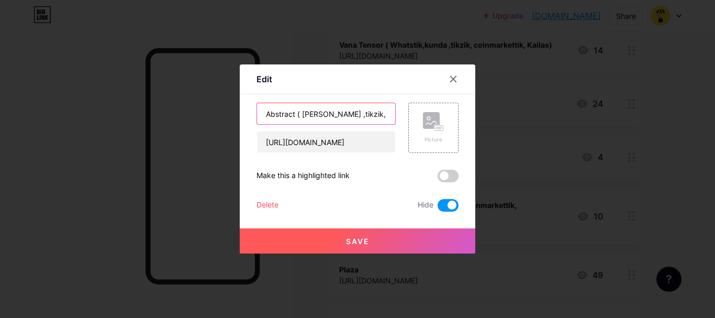
drag, startPoint x: 292, startPoint y: 116, endPoint x: 251, endPoint y: 113, distance: 40.9
click at [251, 113] on div "Edit Content YouTube Play YouTube video without leaving your page. ADD Vimeo Pl…" at bounding box center [358, 158] width 236 height 189
click at [452, 79] on icon at bounding box center [453, 79] width 8 height 8
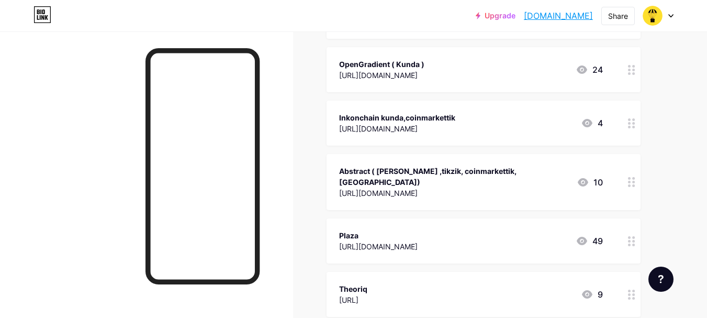
scroll to position [17541, 0]
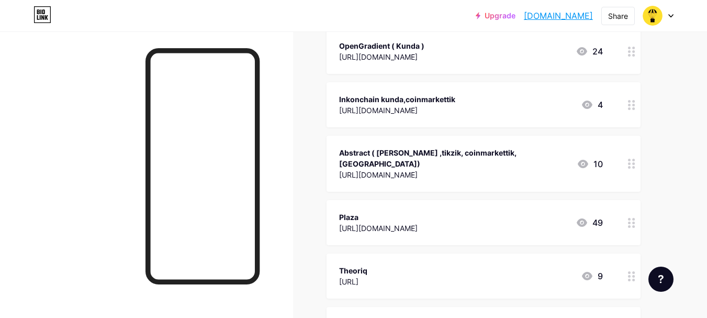
drag, startPoint x: 362, startPoint y: 204, endPoint x: 336, endPoint y: 202, distance: 26.3
click at [336, 202] on div "Plaza [URL][DOMAIN_NAME] 49" at bounding box center [484, 222] width 314 height 45
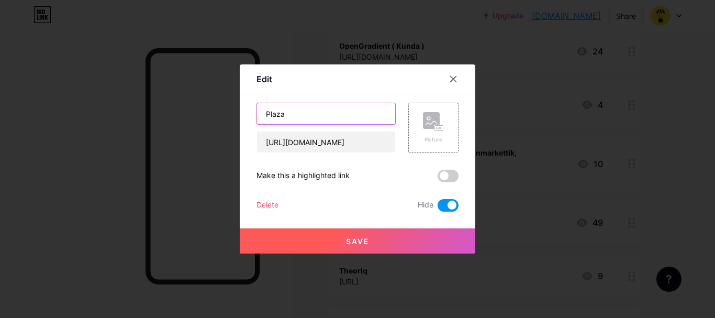
drag, startPoint x: 284, startPoint y: 114, endPoint x: 256, endPoint y: 114, distance: 28.3
click at [257, 114] on input "Plaza" at bounding box center [326, 113] width 138 height 21
click at [449, 77] on icon at bounding box center [453, 79] width 8 height 8
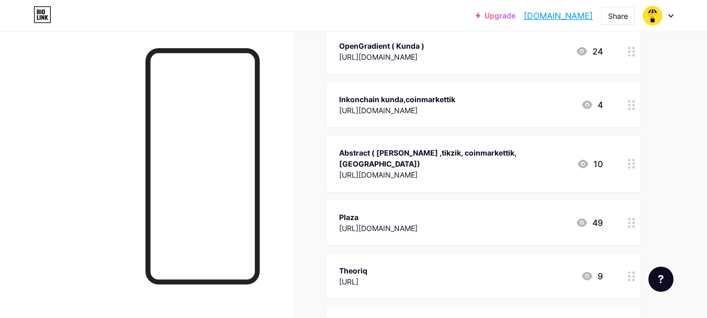
drag, startPoint x: 370, startPoint y: 257, endPoint x: 337, endPoint y: 253, distance: 33.3
click at [337, 253] on div "Theoriq [URL] 9" at bounding box center [484, 275] width 314 height 45
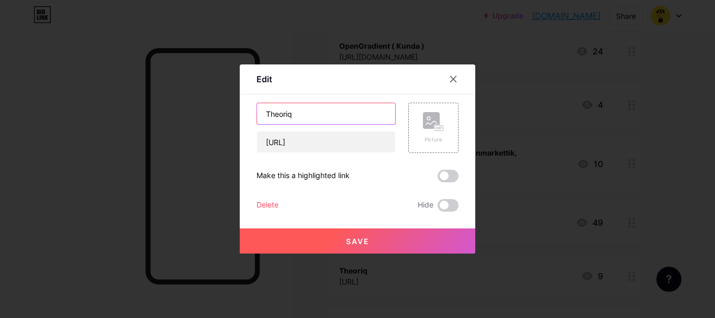
drag, startPoint x: 293, startPoint y: 117, endPoint x: 254, endPoint y: 115, distance: 39.3
click at [257, 115] on input "Theoriq" at bounding box center [326, 113] width 138 height 21
click at [450, 78] on icon at bounding box center [453, 79] width 8 height 8
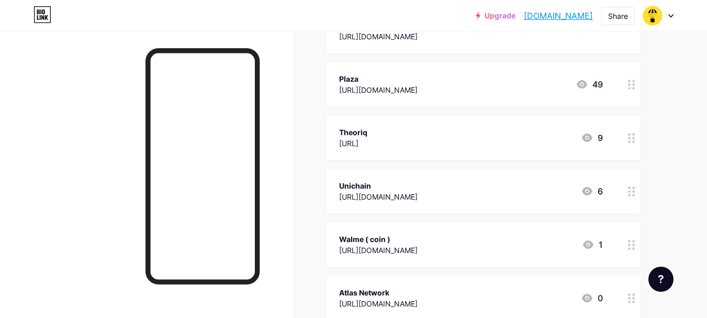
scroll to position [17699, 0]
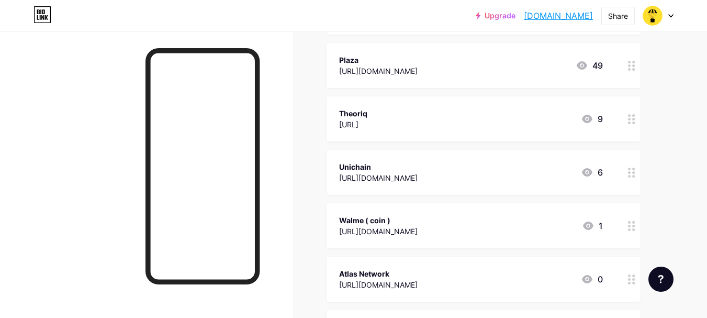
click at [370, 161] on div "Unichain" at bounding box center [378, 166] width 79 height 11
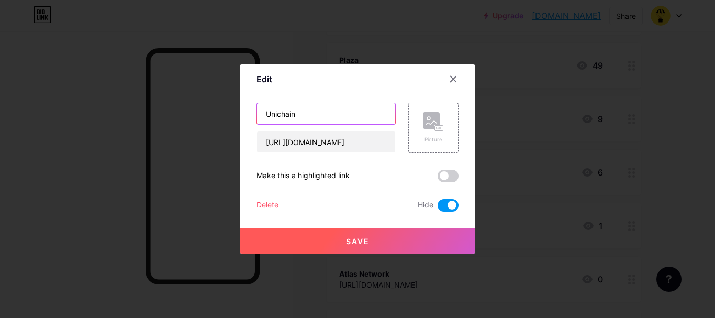
drag, startPoint x: 297, startPoint y: 115, endPoint x: 258, endPoint y: 115, distance: 38.8
click at [258, 115] on input "Unichain" at bounding box center [326, 113] width 138 height 21
click at [450, 77] on icon at bounding box center [453, 79] width 8 height 8
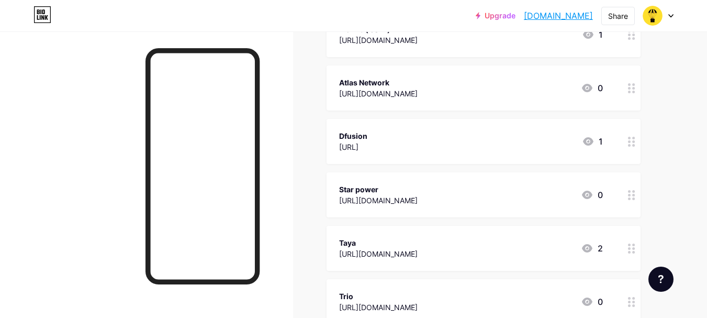
scroll to position [17908, 0]
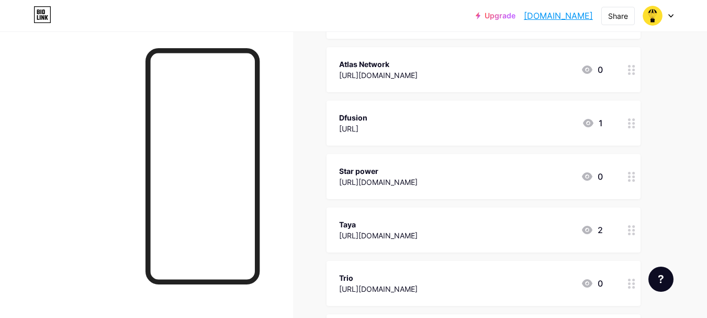
drag, startPoint x: 378, startPoint y: 160, endPoint x: 334, endPoint y: 159, distance: 44.0
click at [334, 159] on div "Star power [URL][DOMAIN_NAME] 0" at bounding box center [484, 176] width 314 height 45
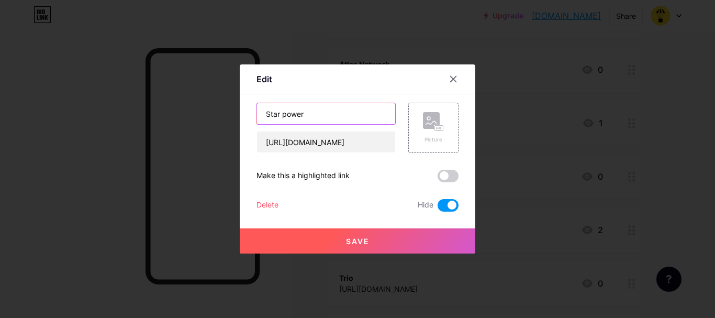
drag, startPoint x: 303, startPoint y: 116, endPoint x: 239, endPoint y: 117, distance: 63.9
click at [240, 117] on div "Edit Content YouTube Play YouTube video without leaving your page. ADD Vimeo Pl…" at bounding box center [358, 158] width 236 height 189
click at [451, 81] on icon at bounding box center [454, 79] width 6 height 6
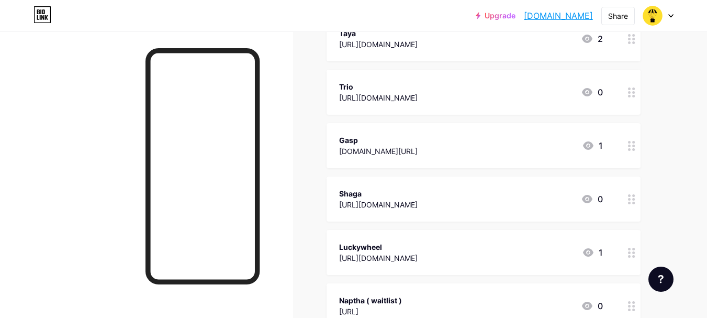
scroll to position [18117, 0]
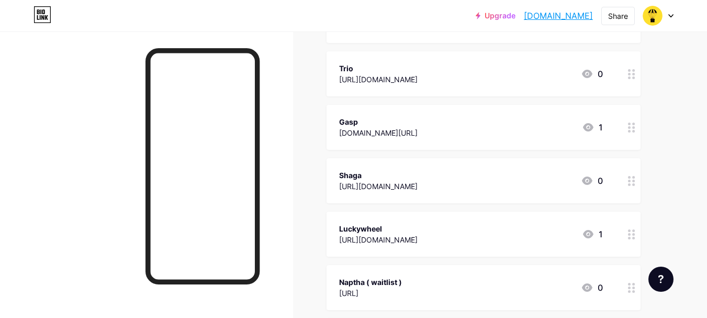
click at [364, 170] on div "Shaga" at bounding box center [378, 175] width 79 height 11
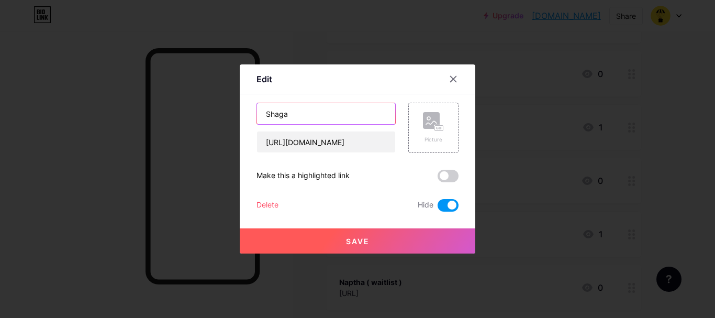
drag, startPoint x: 286, startPoint y: 117, endPoint x: 251, endPoint y: 116, distance: 34.6
click at [251, 116] on div "Edit Content YouTube Play YouTube video without leaving your page. ADD Vimeo Pl…" at bounding box center [358, 158] width 236 height 189
click at [449, 80] on icon at bounding box center [453, 79] width 8 height 8
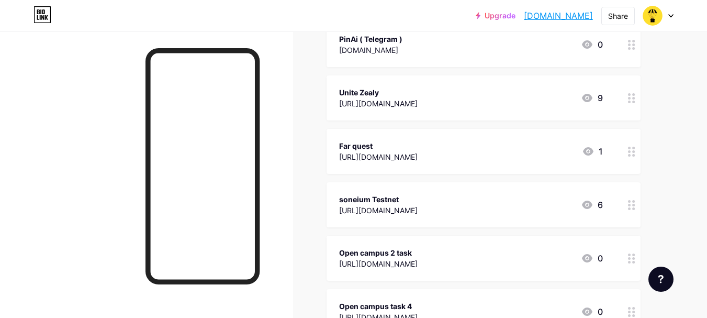
scroll to position [18641, 0]
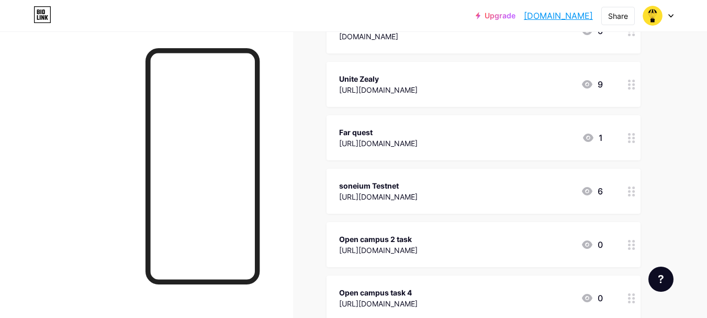
drag, startPoint x: 371, startPoint y: 172, endPoint x: 309, endPoint y: 169, distance: 61.9
copy div "soneium"
click at [475, 169] on div "soneium Testnet [URL][DOMAIN_NAME] 6" at bounding box center [484, 191] width 314 height 45
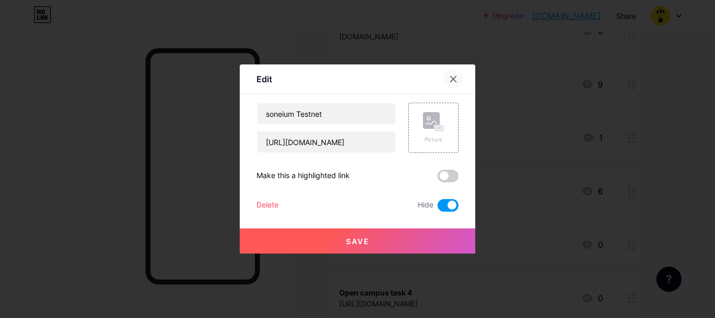
click at [453, 78] on icon at bounding box center [453, 79] width 8 height 8
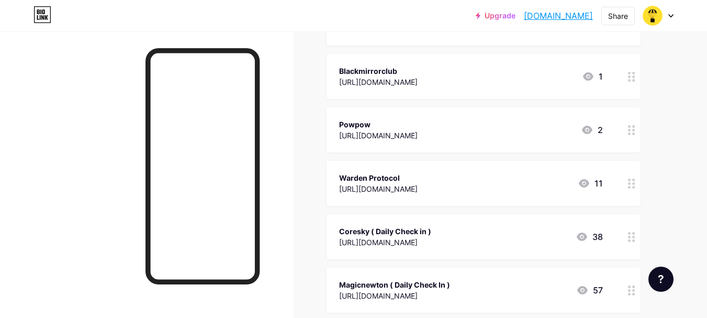
scroll to position [5027, 0]
